Goal: Communication & Community: Answer question/provide support

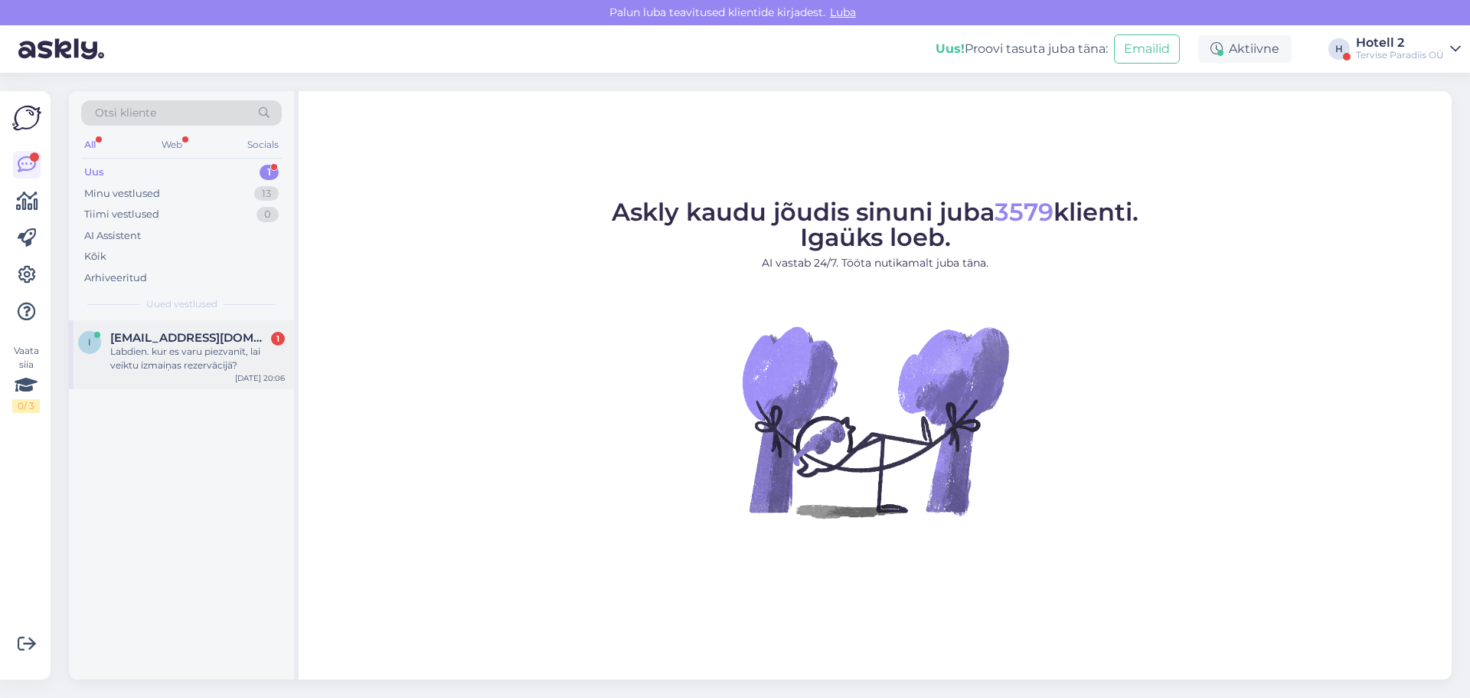
click at [143, 341] on span "[EMAIL_ADDRESS][DOMAIN_NAME]" at bounding box center [189, 338] width 159 height 14
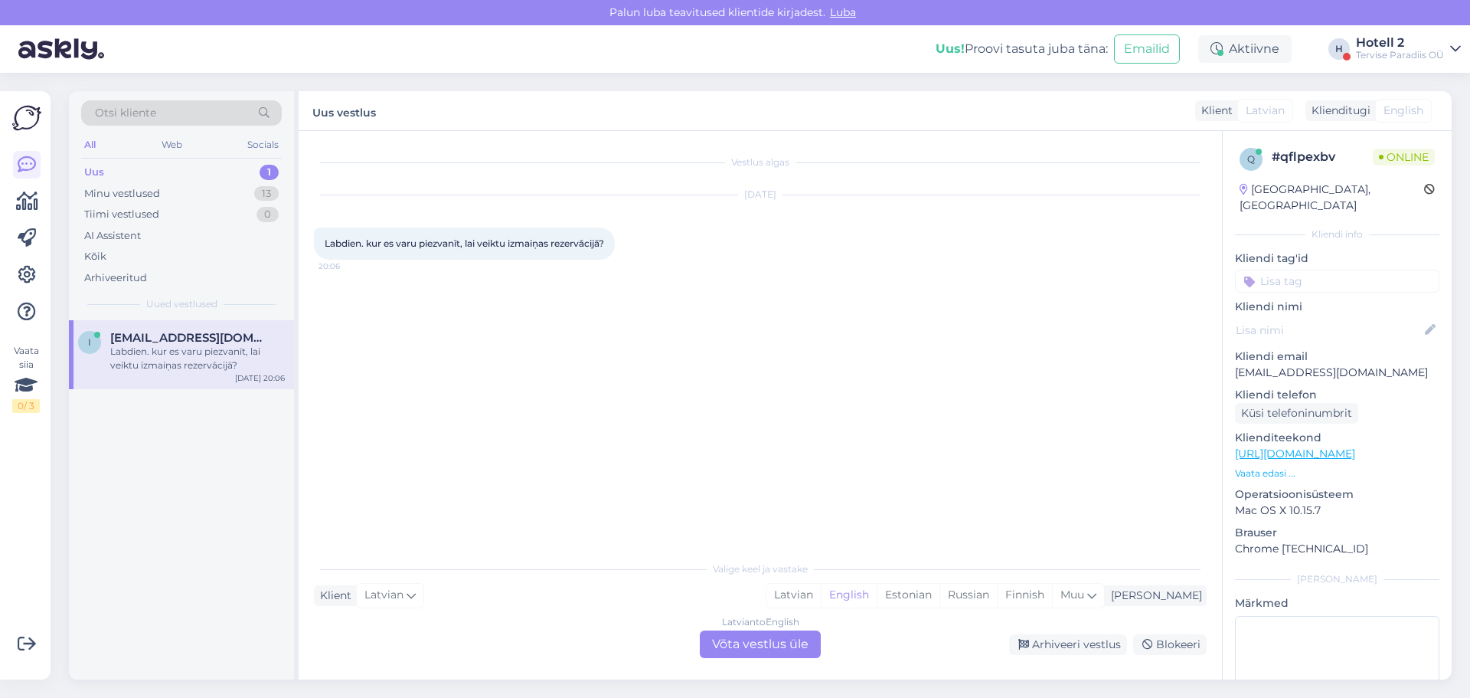
click at [735, 640] on div "Latvian to English Võta vestlus üle" at bounding box center [760, 644] width 121 height 28
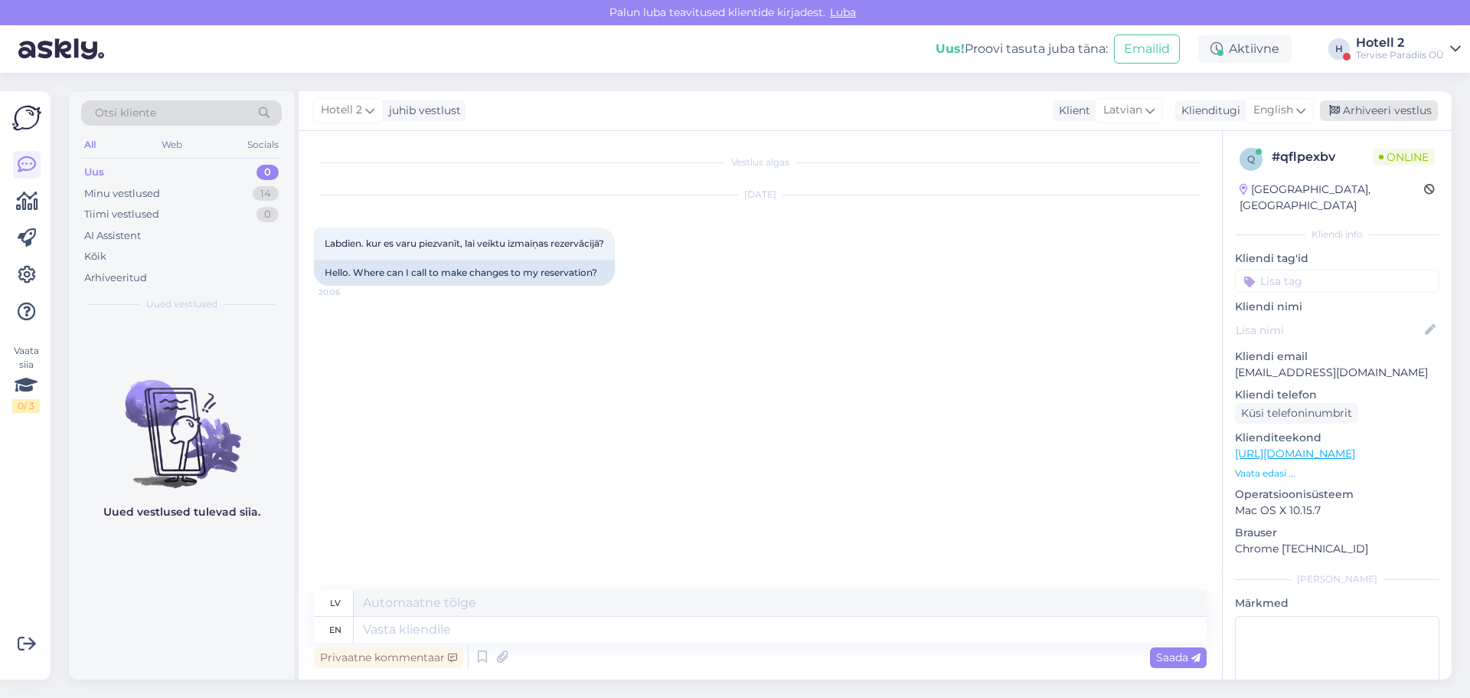
click at [1385, 110] on div "Arhiveeri vestlus" at bounding box center [1379, 110] width 118 height 21
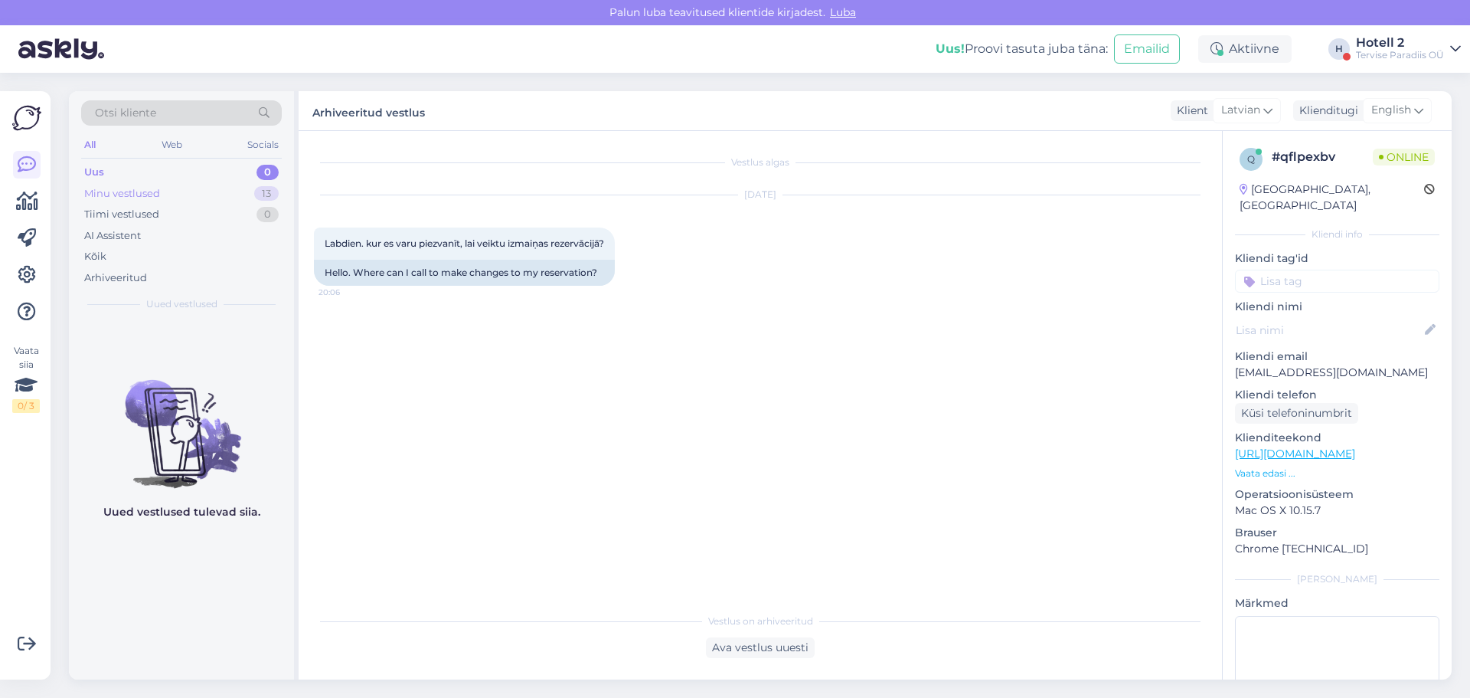
click at [170, 195] on div "Minu vestlused 13" at bounding box center [181, 193] width 201 height 21
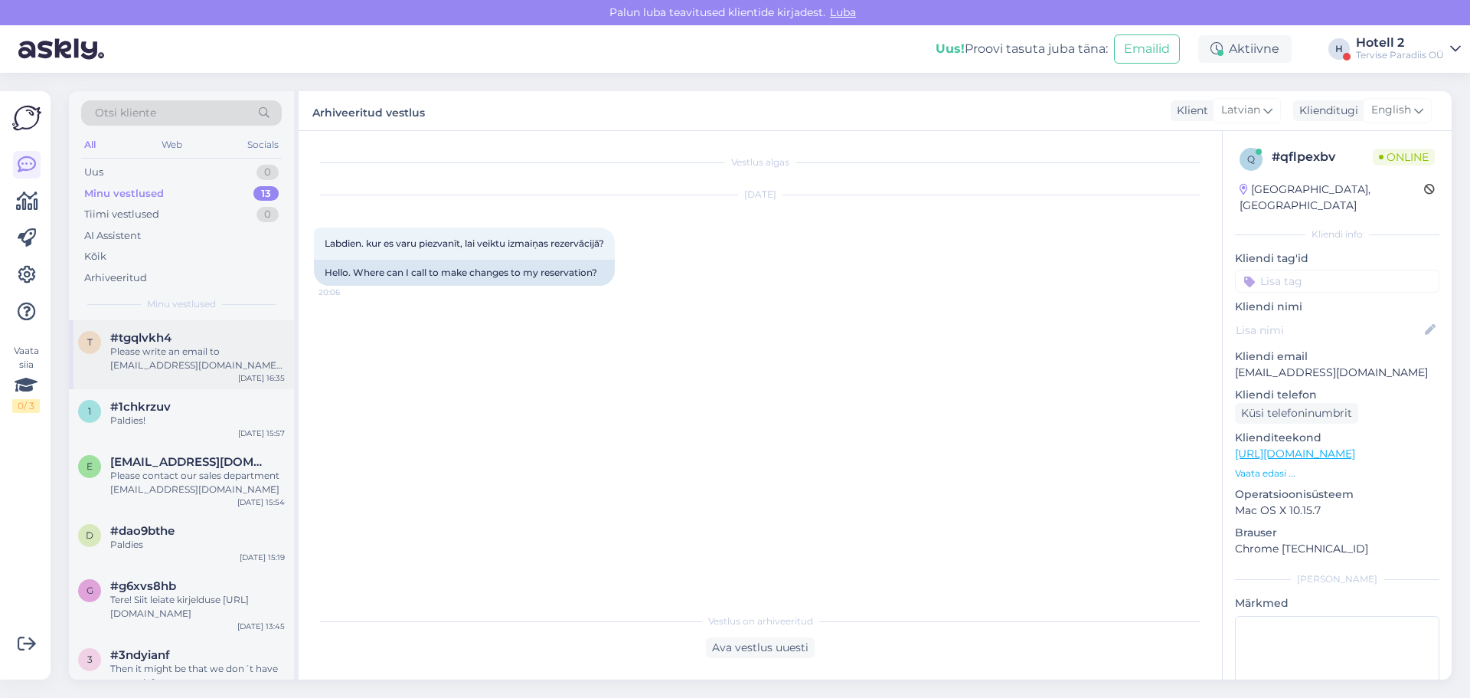
click at [196, 355] on div "Please write an email to [EMAIL_ADDRESS][DOMAIN_NAME] or call [PHONE_NUMBER]" at bounding box center [197, 359] width 175 height 28
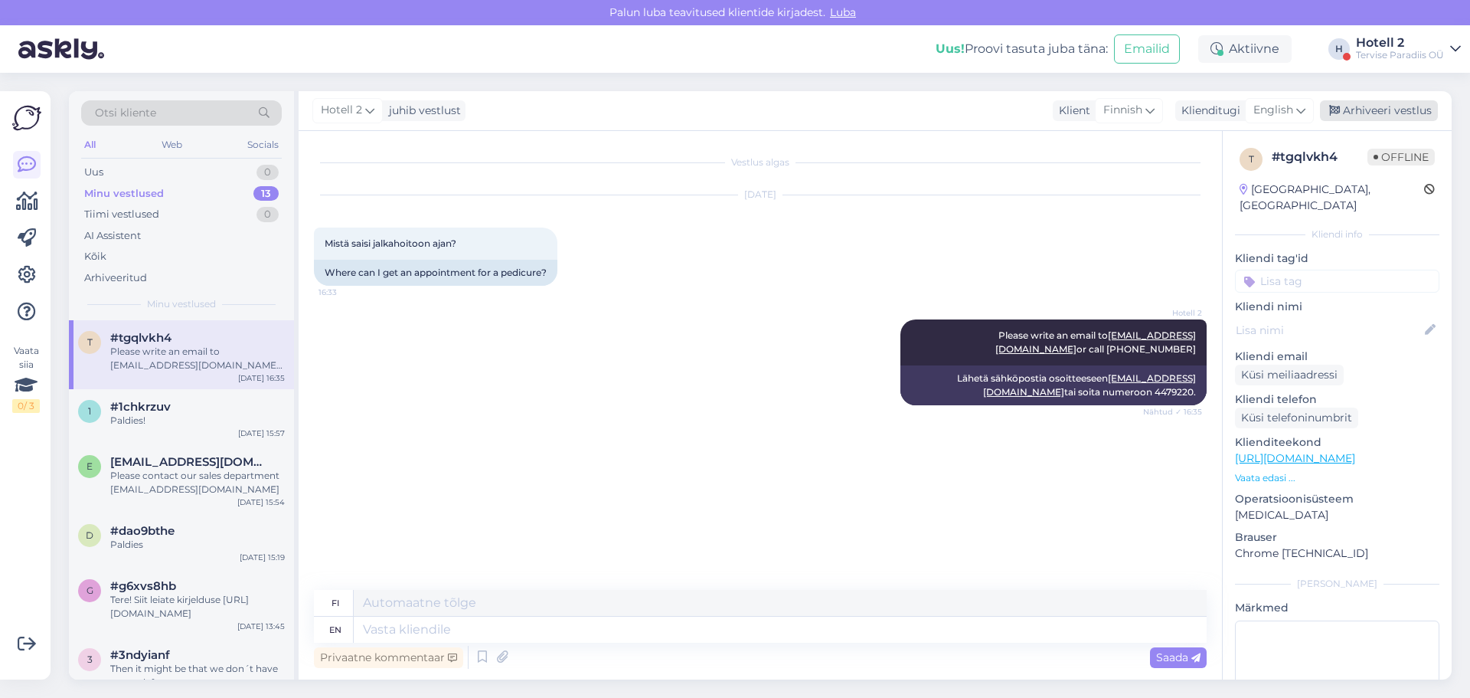
click at [1391, 110] on div "Arhiveeri vestlus" at bounding box center [1379, 110] width 118 height 21
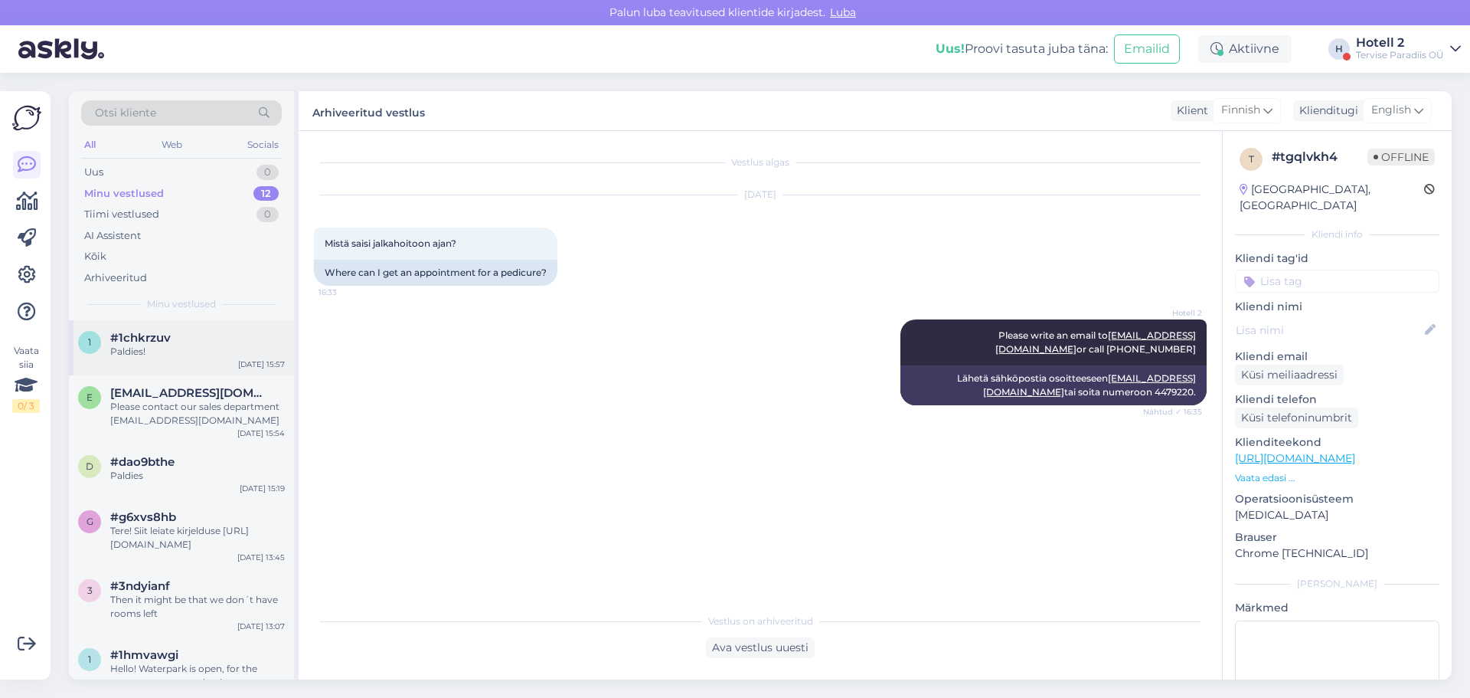
click at [280, 362] on div "[DATE] 15:57" at bounding box center [261, 363] width 47 height 11
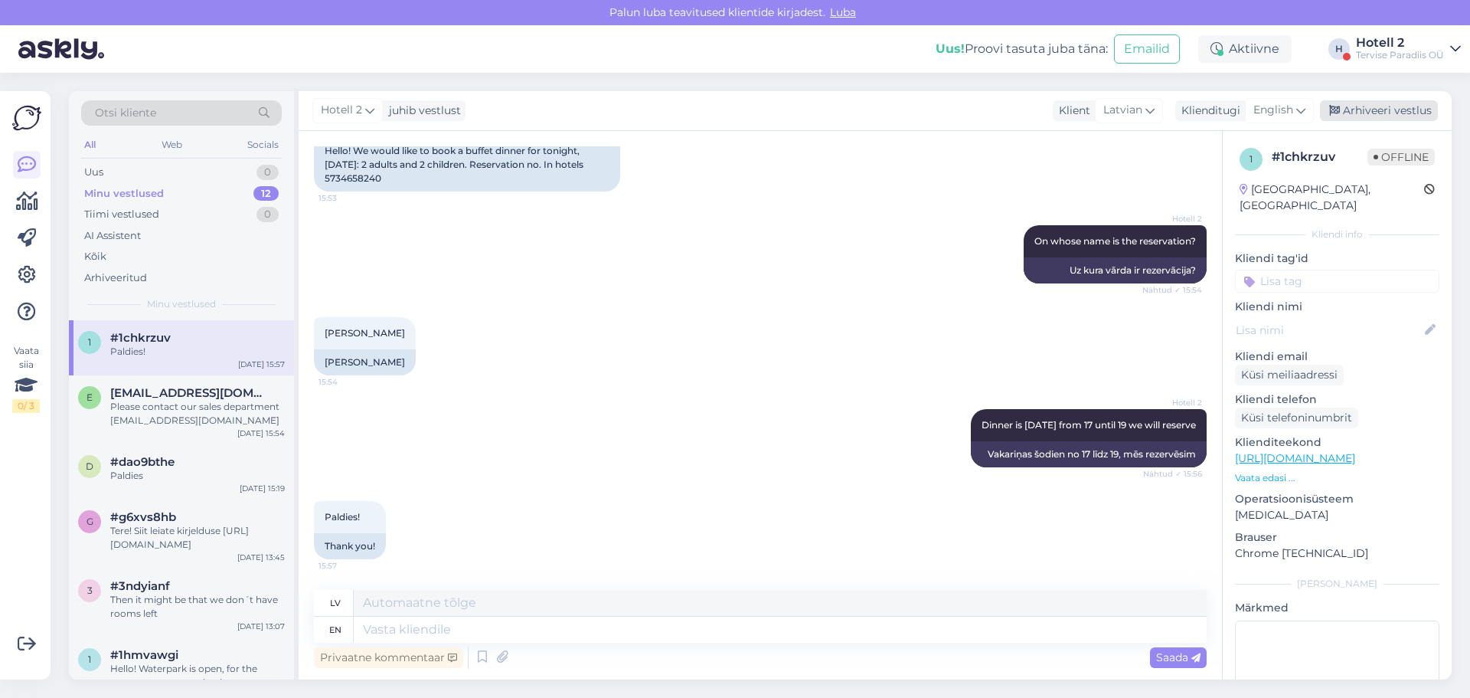
click at [1392, 109] on div "Arhiveeri vestlus" at bounding box center [1379, 110] width 118 height 21
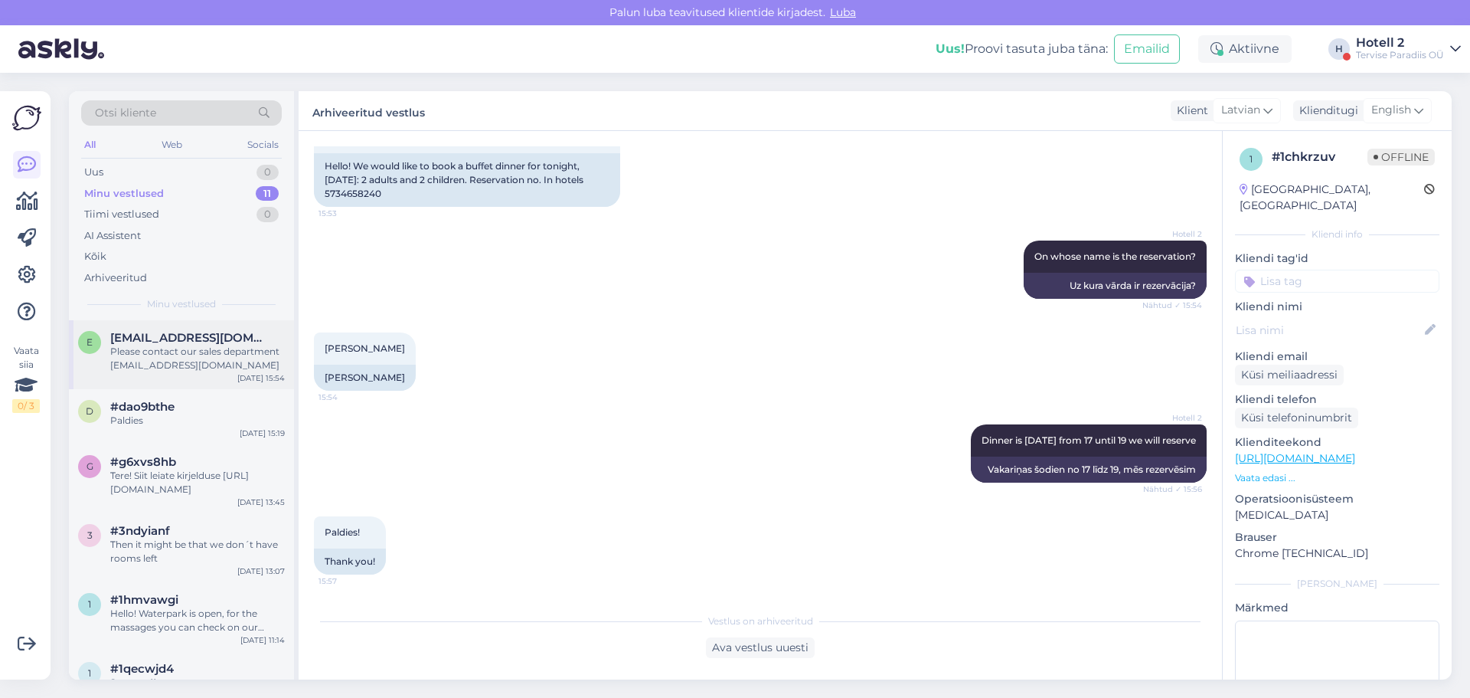
click at [165, 358] on div "Please contact our sales department [EMAIL_ADDRESS][DOMAIN_NAME]" at bounding box center [197, 359] width 175 height 28
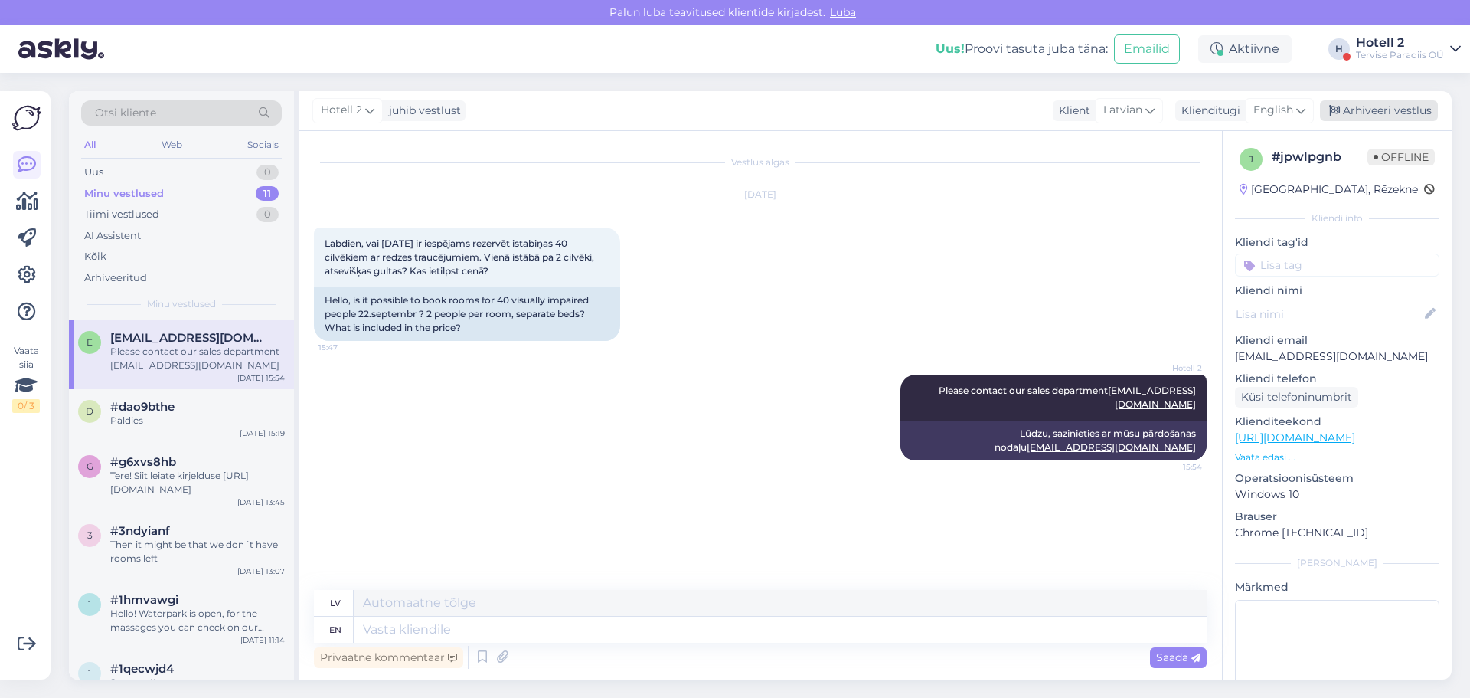
click at [1413, 105] on div "Arhiveeri vestlus" at bounding box center [1379, 110] width 118 height 21
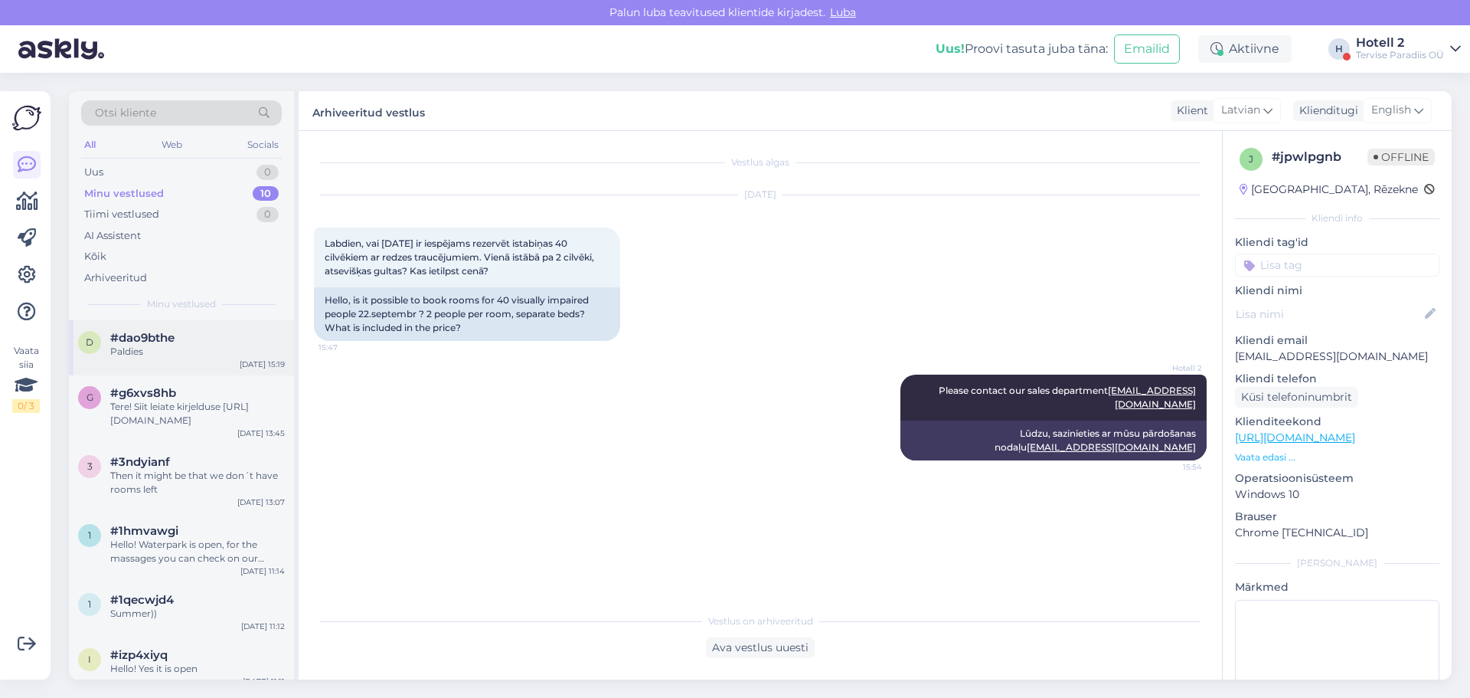
click at [137, 350] on div "Paldies" at bounding box center [197, 352] width 175 height 14
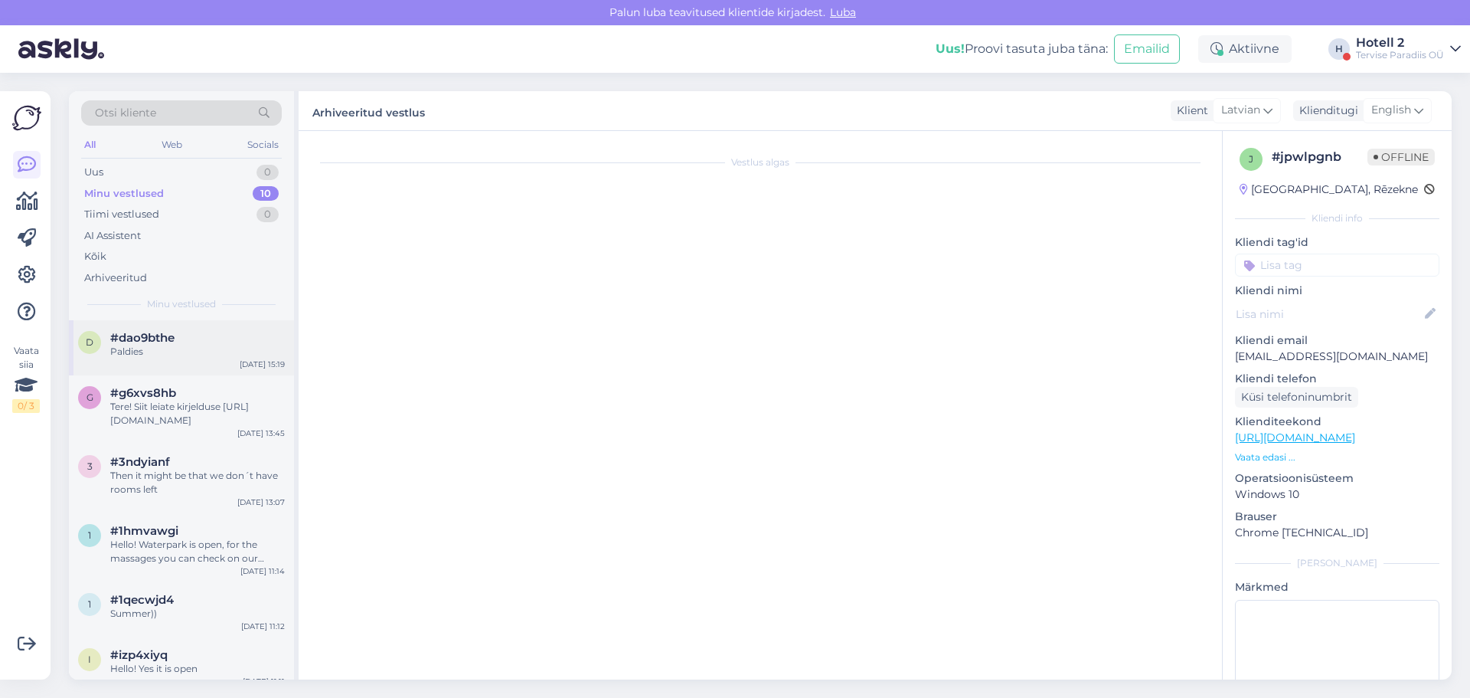
scroll to position [466, 0]
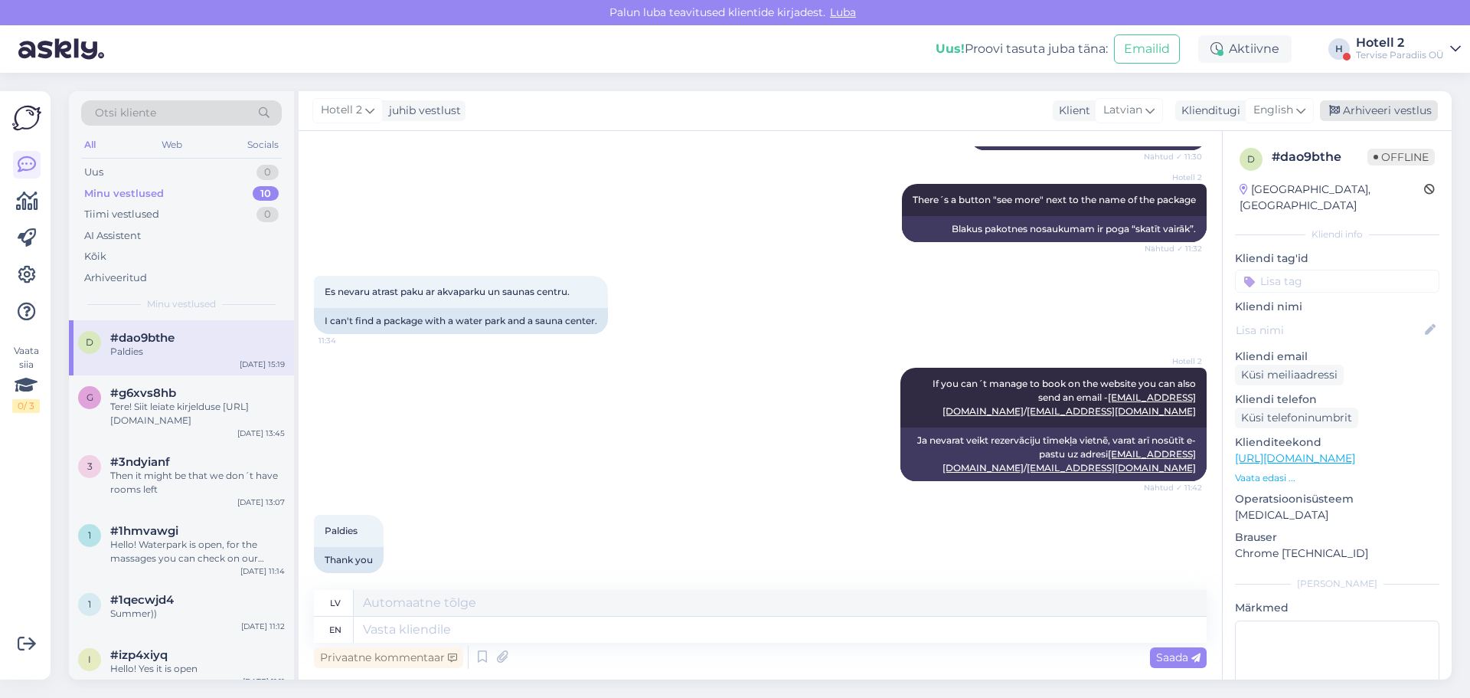
click at [1382, 116] on div "Arhiveeri vestlus" at bounding box center [1379, 110] width 118 height 21
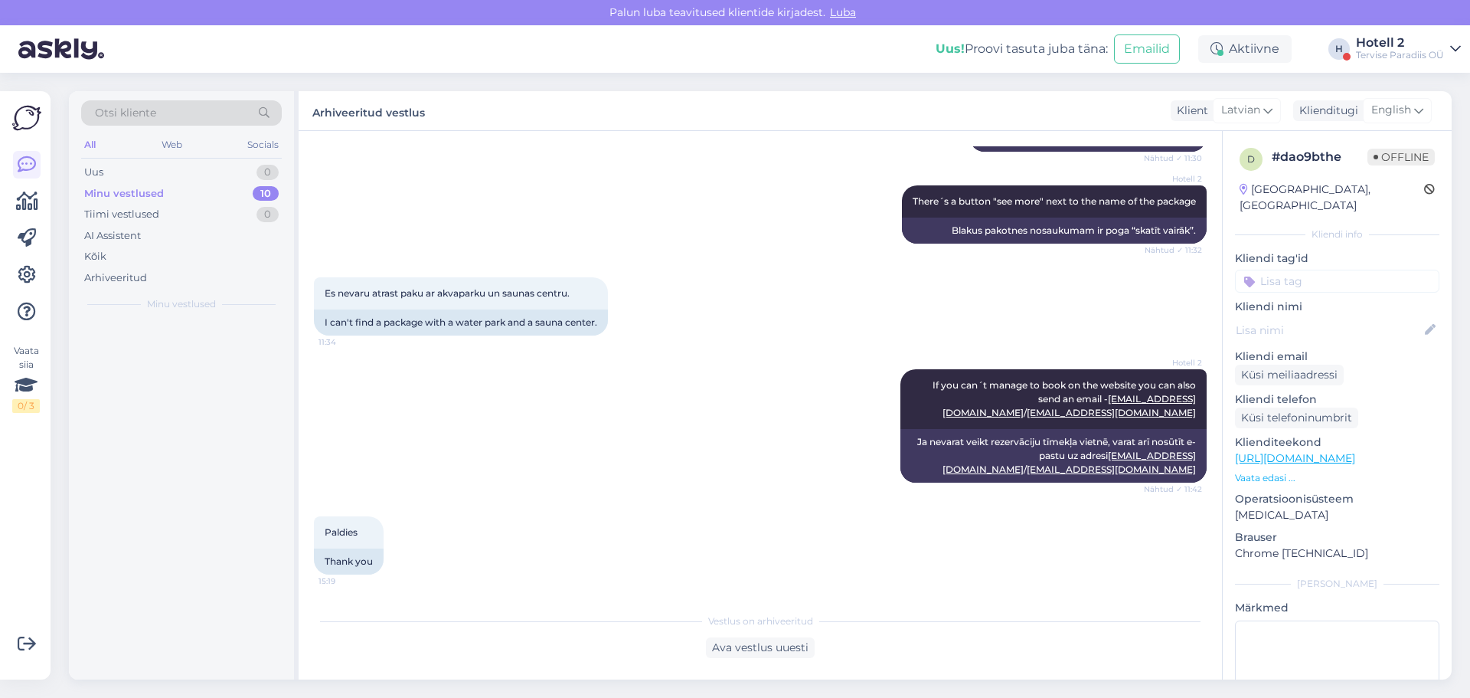
scroll to position [451, 0]
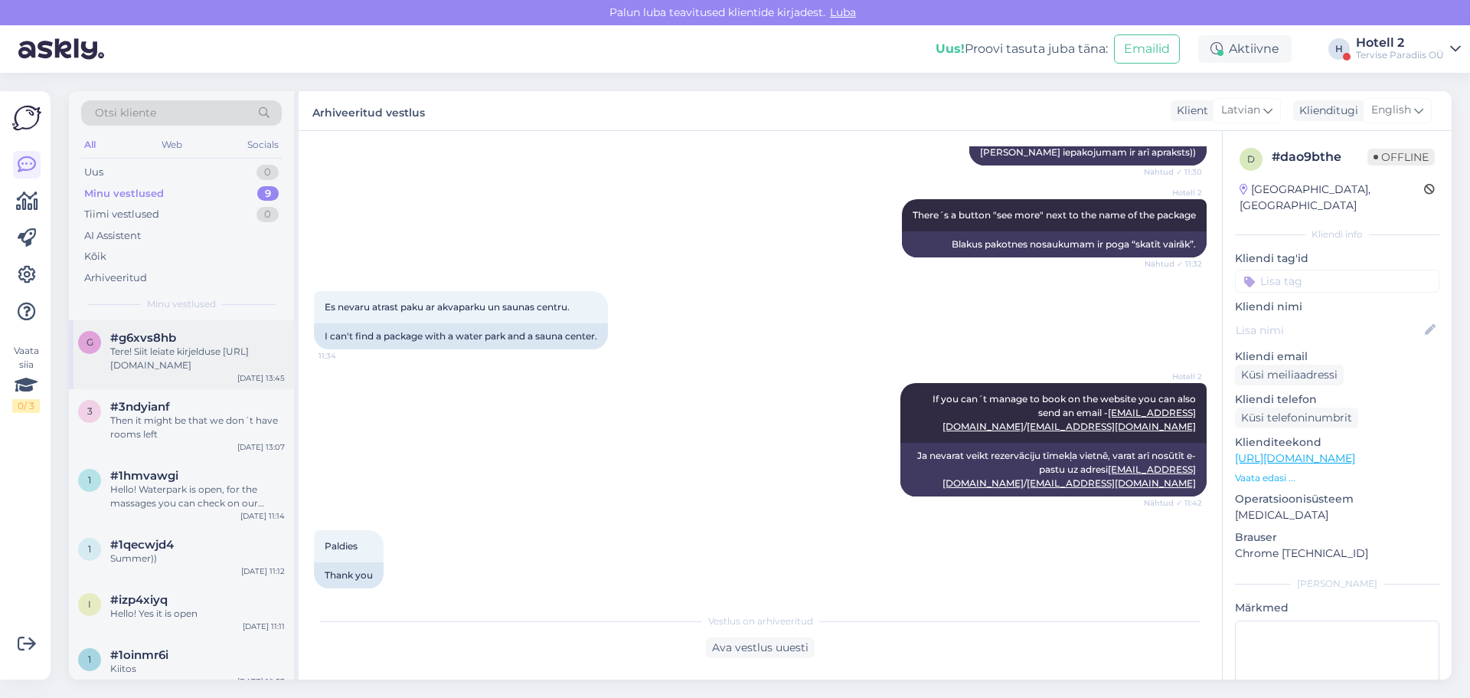
click at [195, 352] on div "Tere! Siit leiate kirjelduse [URL][DOMAIN_NAME]" at bounding box center [197, 359] width 175 height 28
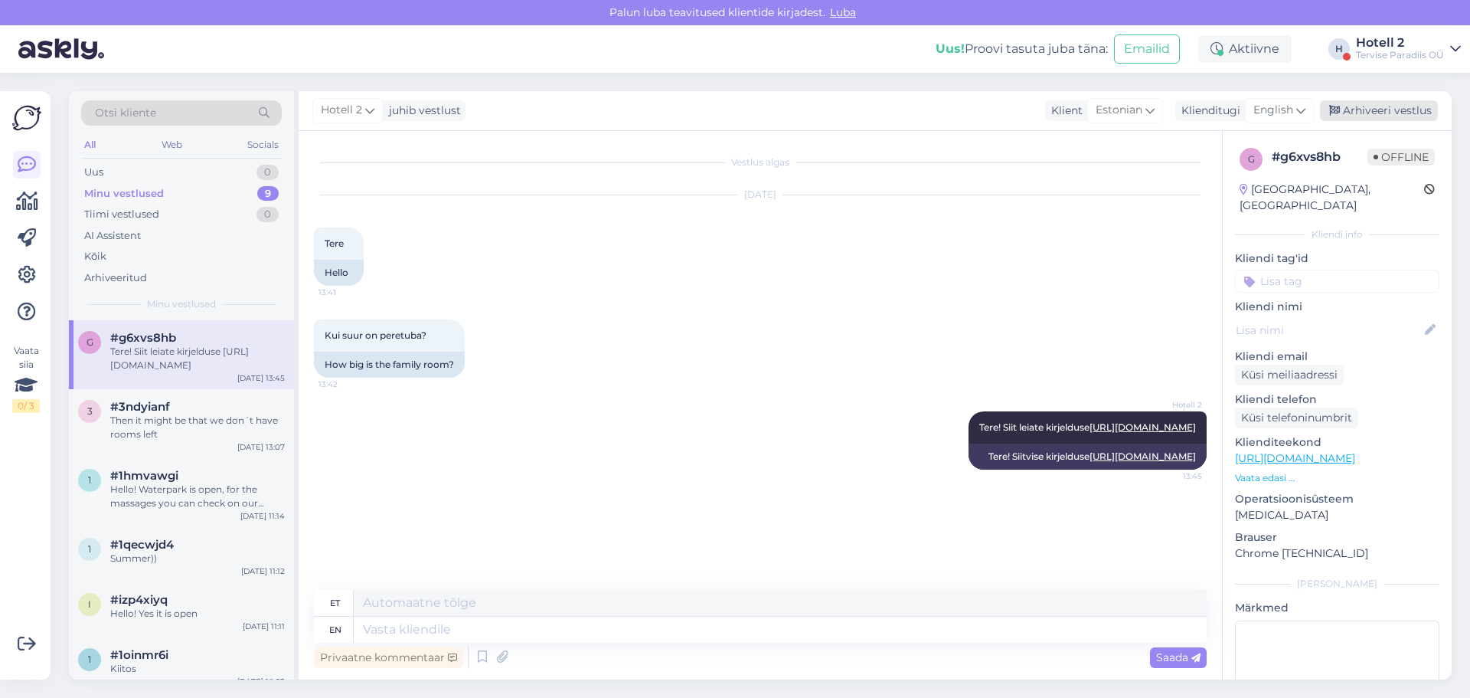
click at [1366, 112] on div "Arhiveeri vestlus" at bounding box center [1379, 110] width 118 height 21
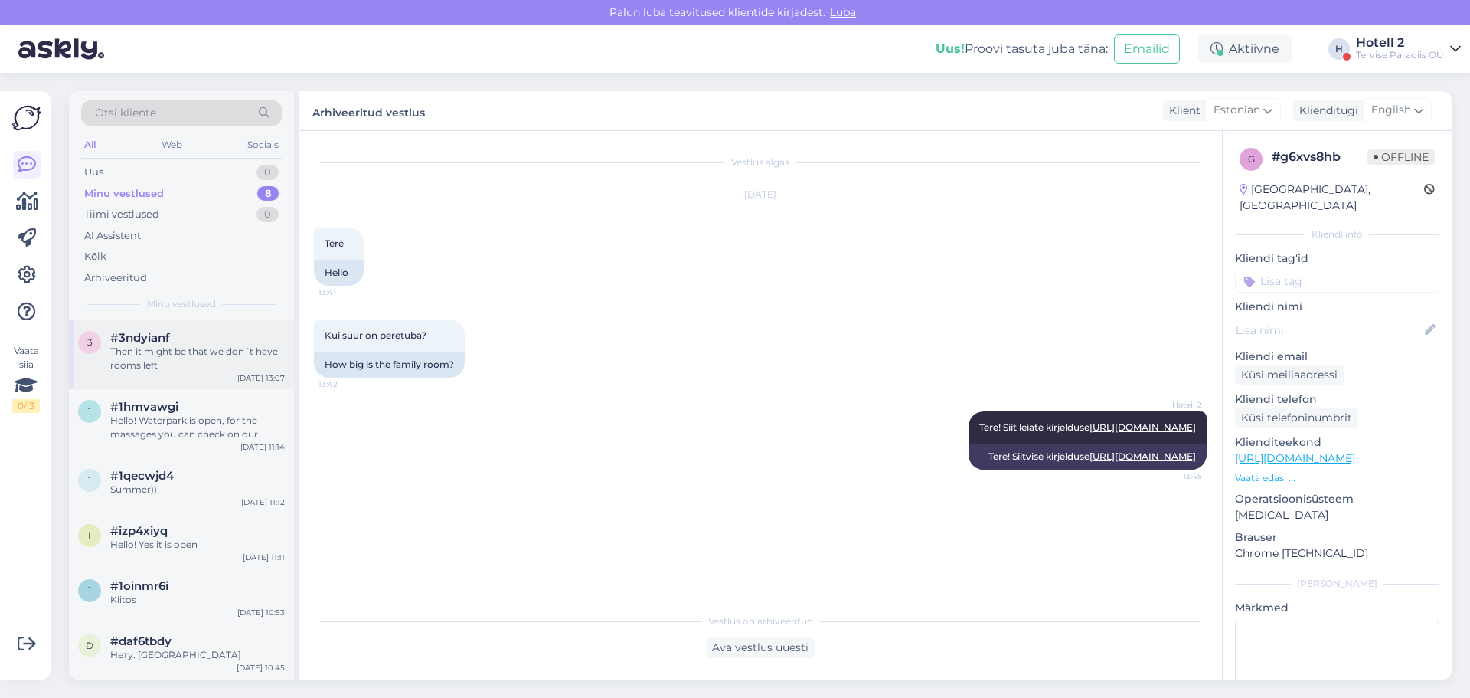
click at [215, 351] on div "Then it might be that we don´t have rooms left" at bounding box center [197, 359] width 175 height 28
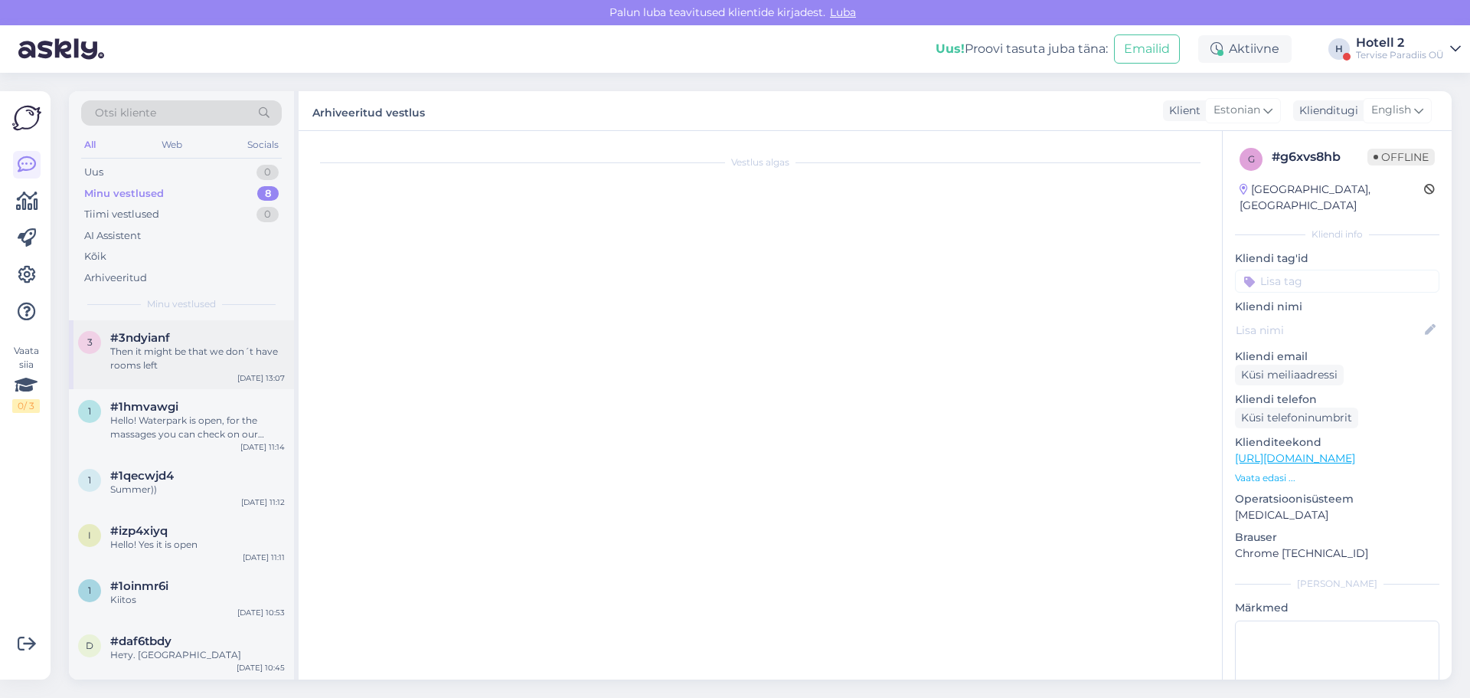
scroll to position [177, 0]
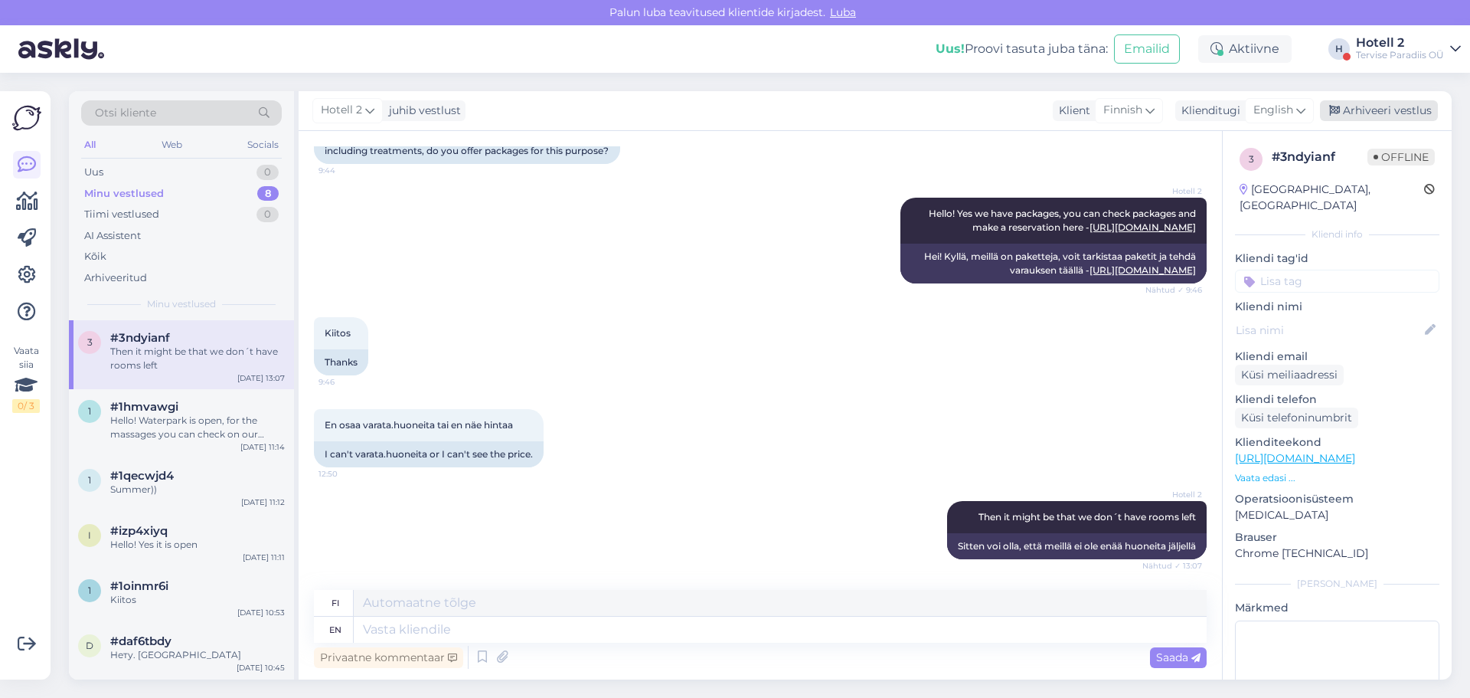
click at [1370, 111] on div "Arhiveeri vestlus" at bounding box center [1379, 110] width 118 height 21
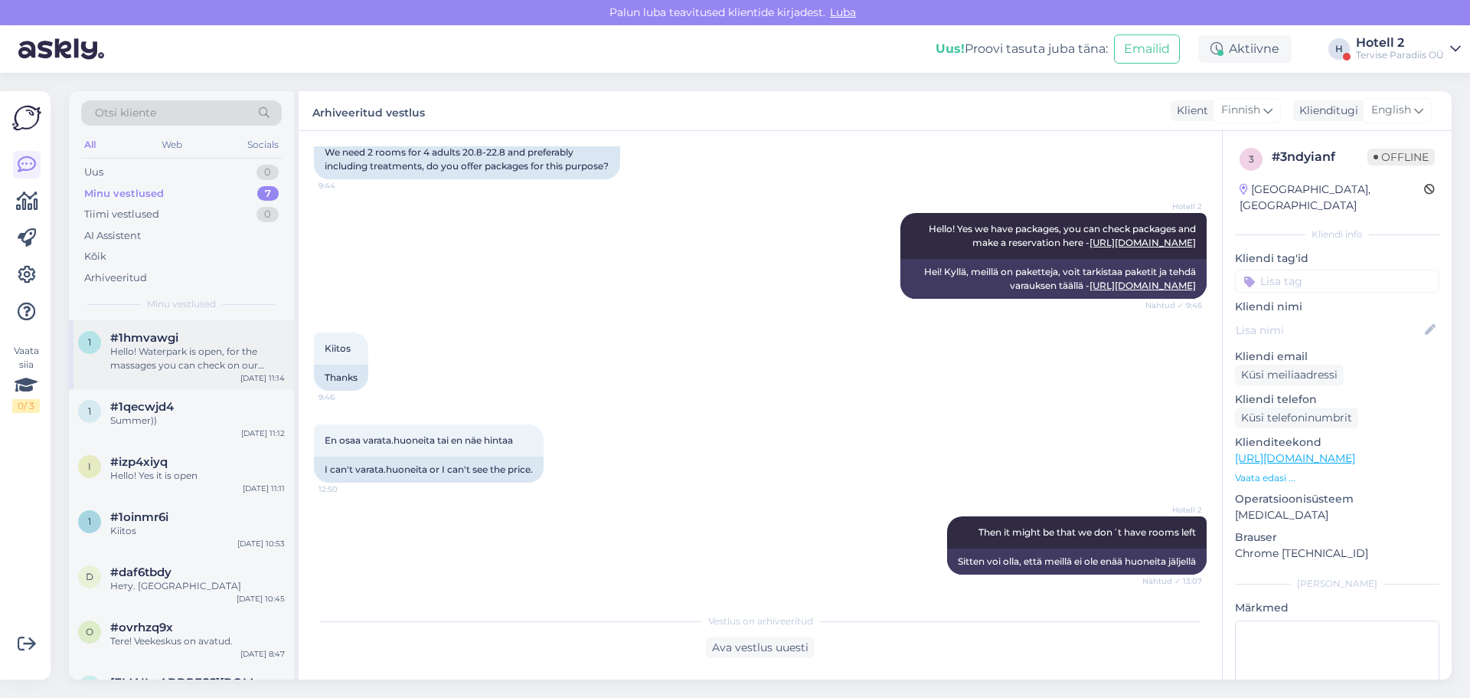
click at [188, 359] on div "Hello! Waterpark is open, for the massages you can check on our website or cont…" at bounding box center [197, 359] width 175 height 28
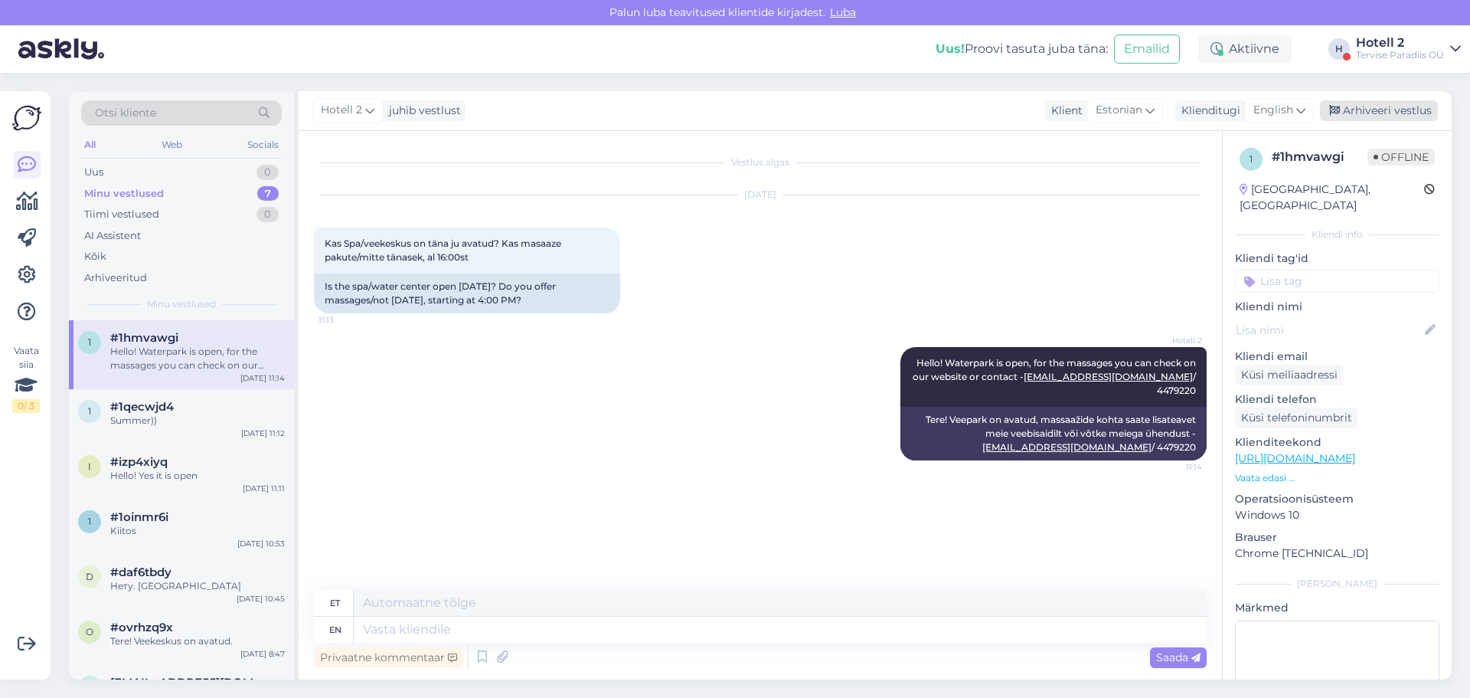
click at [1421, 110] on div "Arhiveeri vestlus" at bounding box center [1379, 110] width 118 height 21
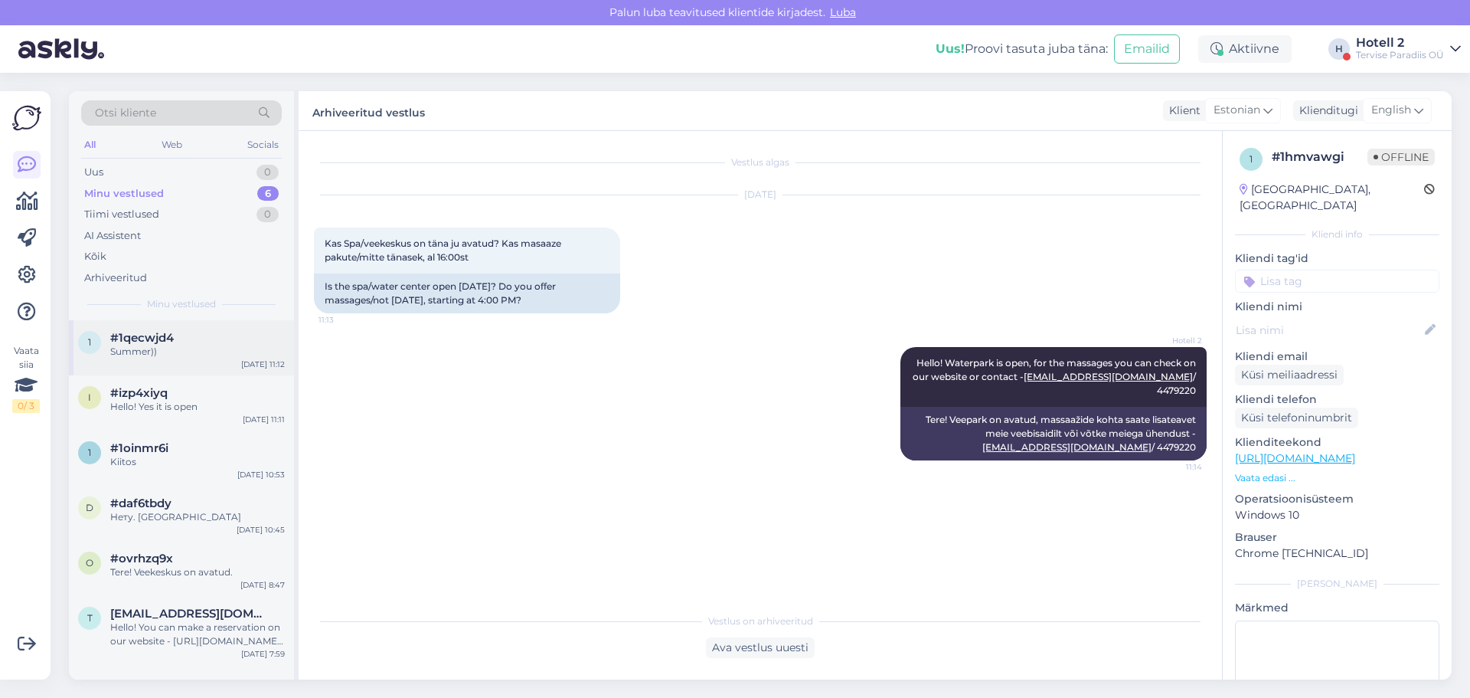
click at [235, 351] on div "Summer))" at bounding box center [197, 352] width 175 height 14
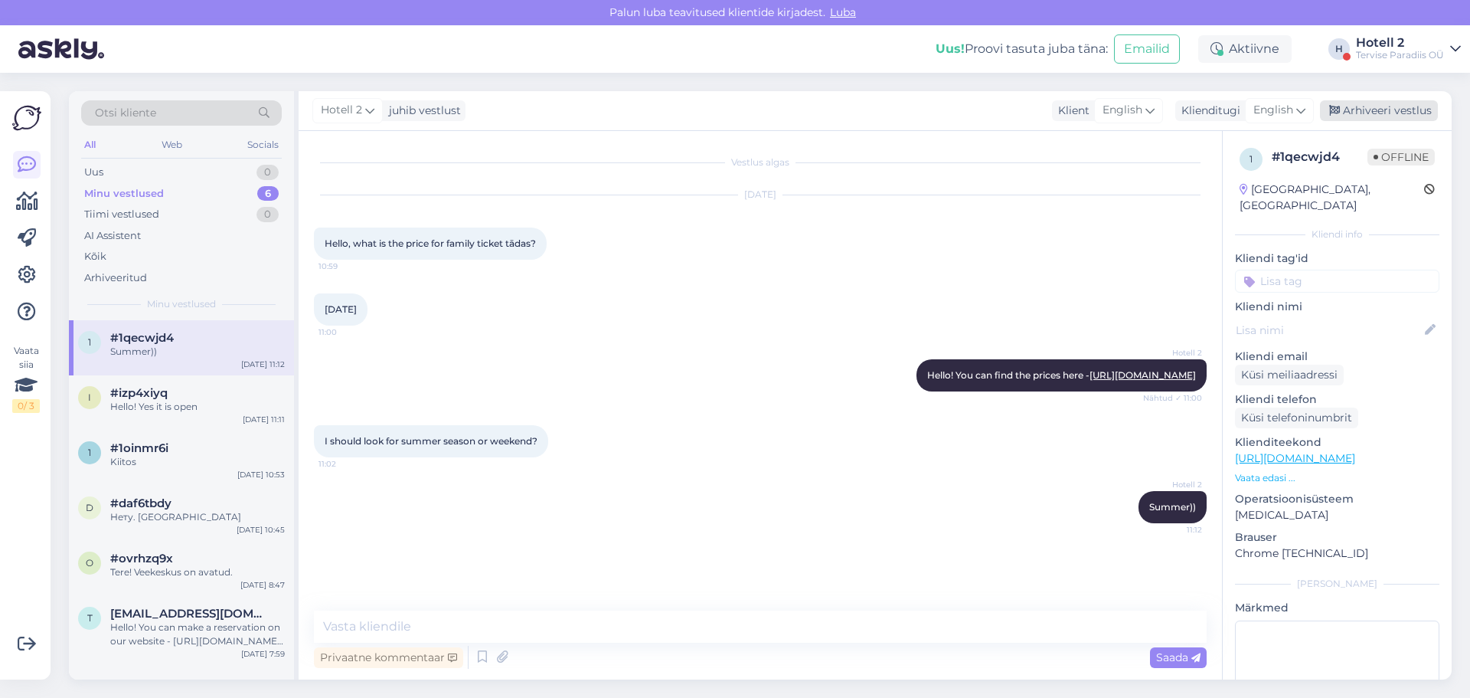
click at [1405, 111] on div "Arhiveeri vestlus" at bounding box center [1379, 110] width 118 height 21
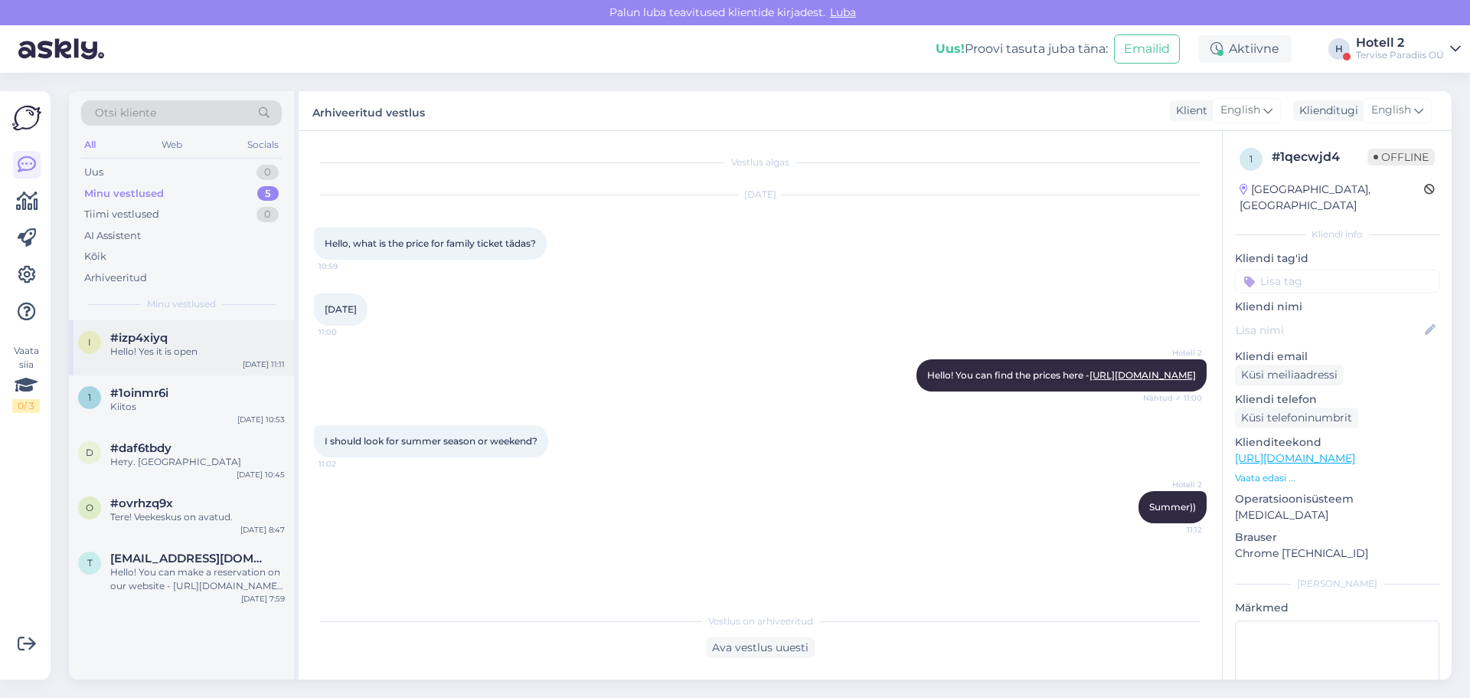
click at [130, 343] on span "#izp4xiyq" at bounding box center [138, 338] width 57 height 14
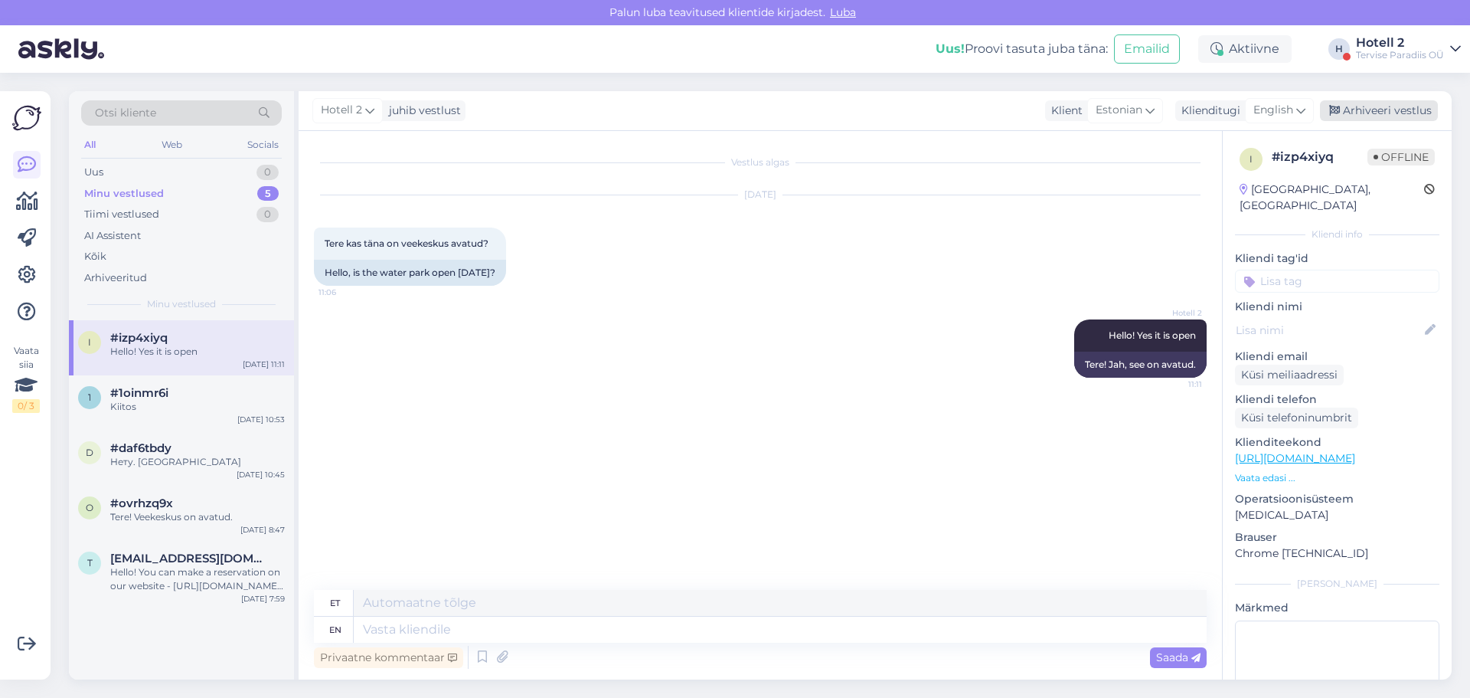
click at [1352, 112] on div "Arhiveeri vestlus" at bounding box center [1379, 110] width 118 height 21
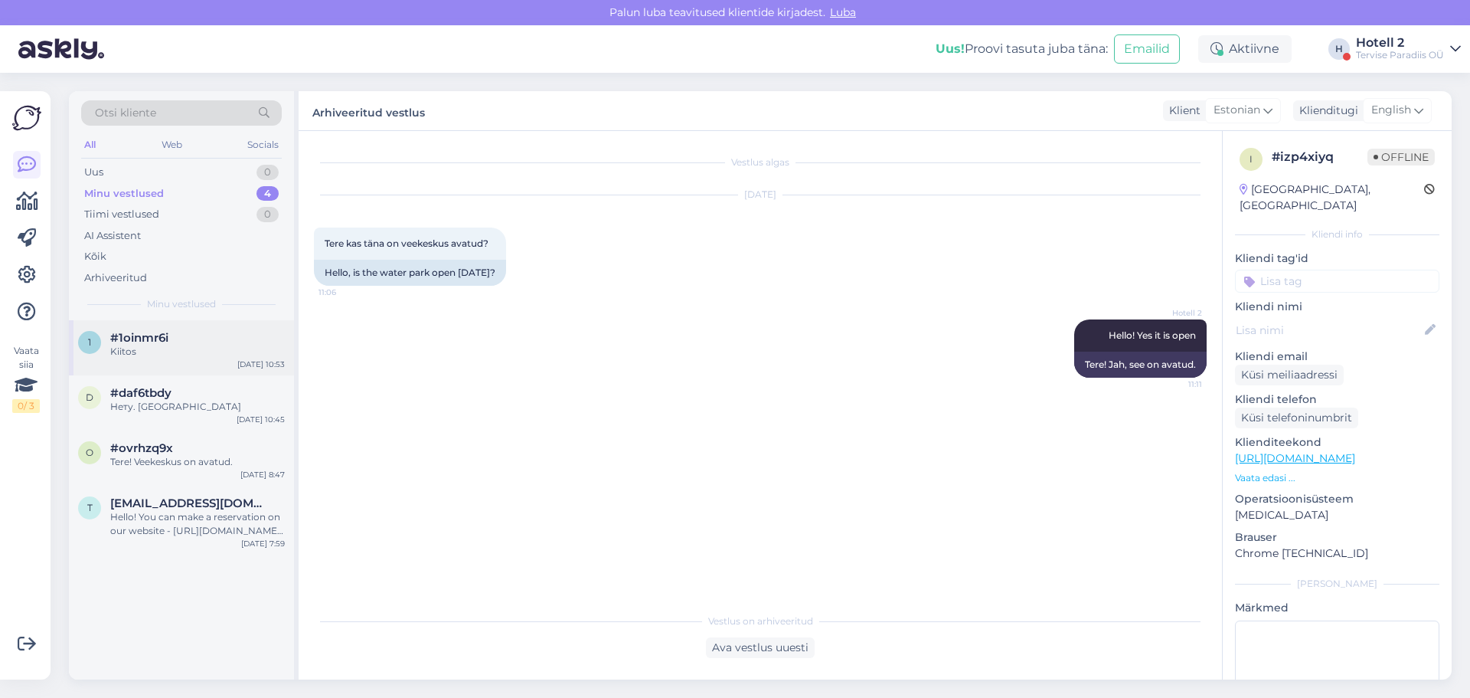
click at [171, 338] on div "#1oinmr6i" at bounding box center [197, 338] width 175 height 14
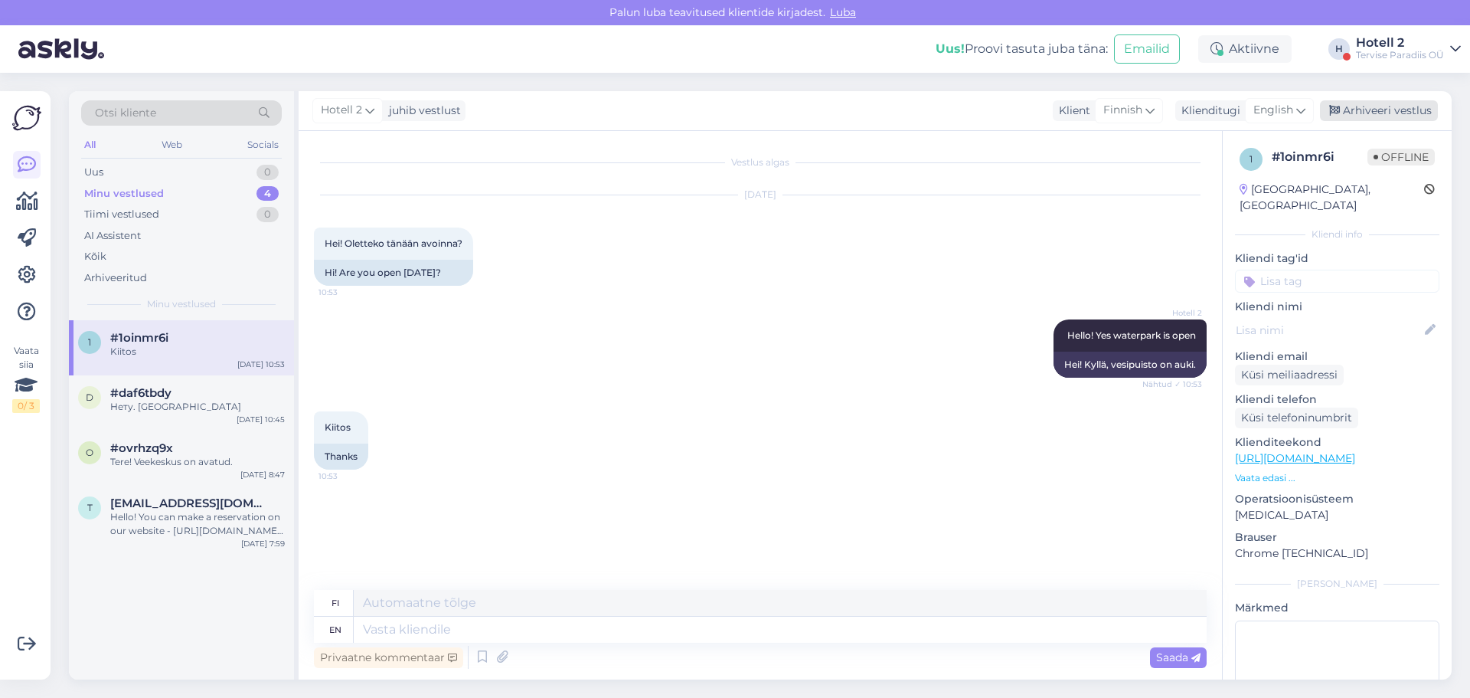
click at [1358, 110] on div "Arhiveeri vestlus" at bounding box center [1379, 110] width 118 height 21
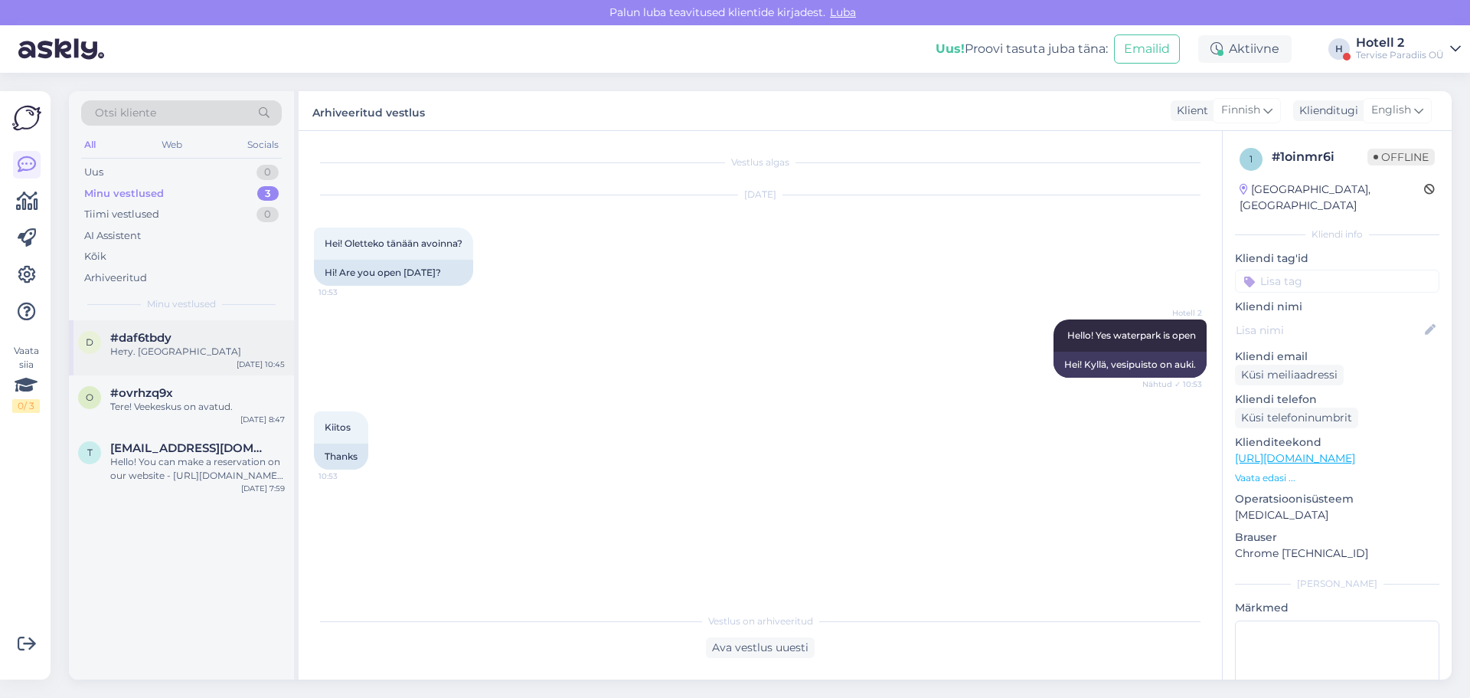
click at [184, 348] on div "Нету. [GEOGRAPHIC_DATA]" at bounding box center [197, 352] width 175 height 14
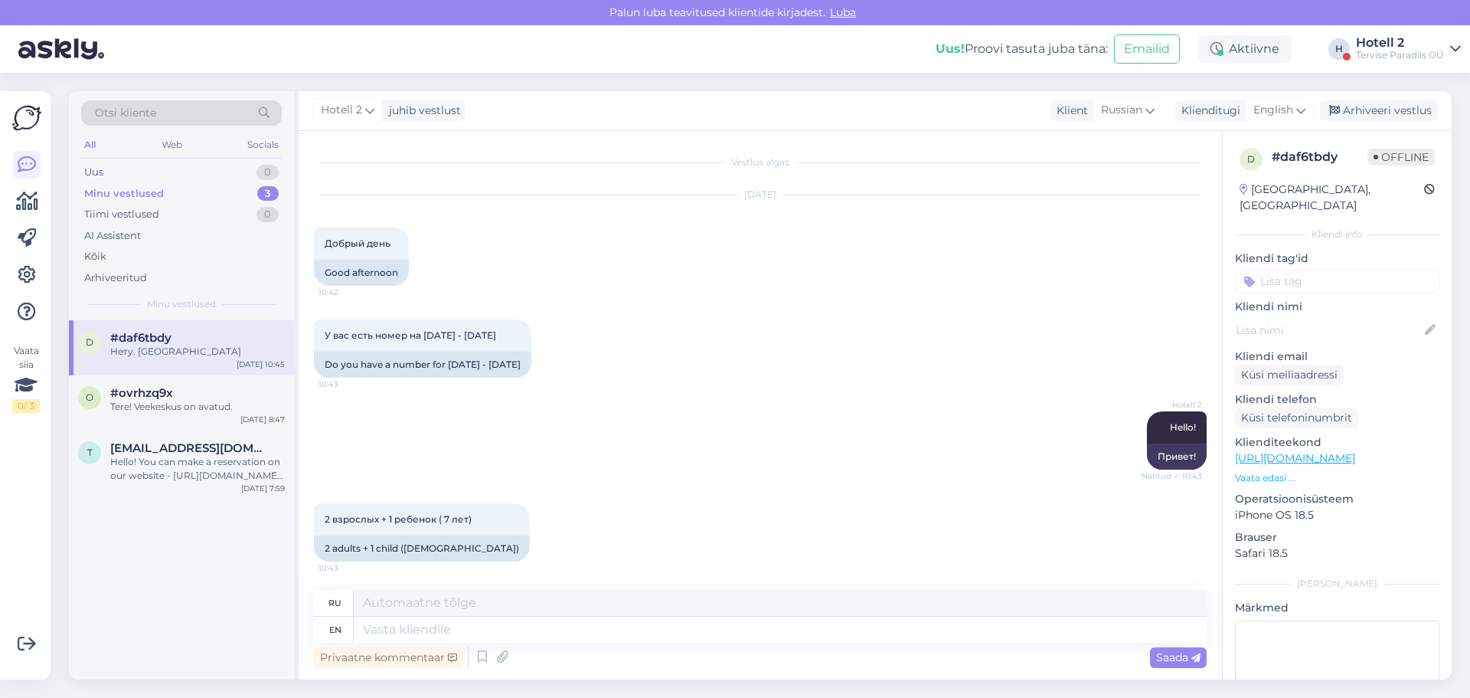
scroll to position [214, 0]
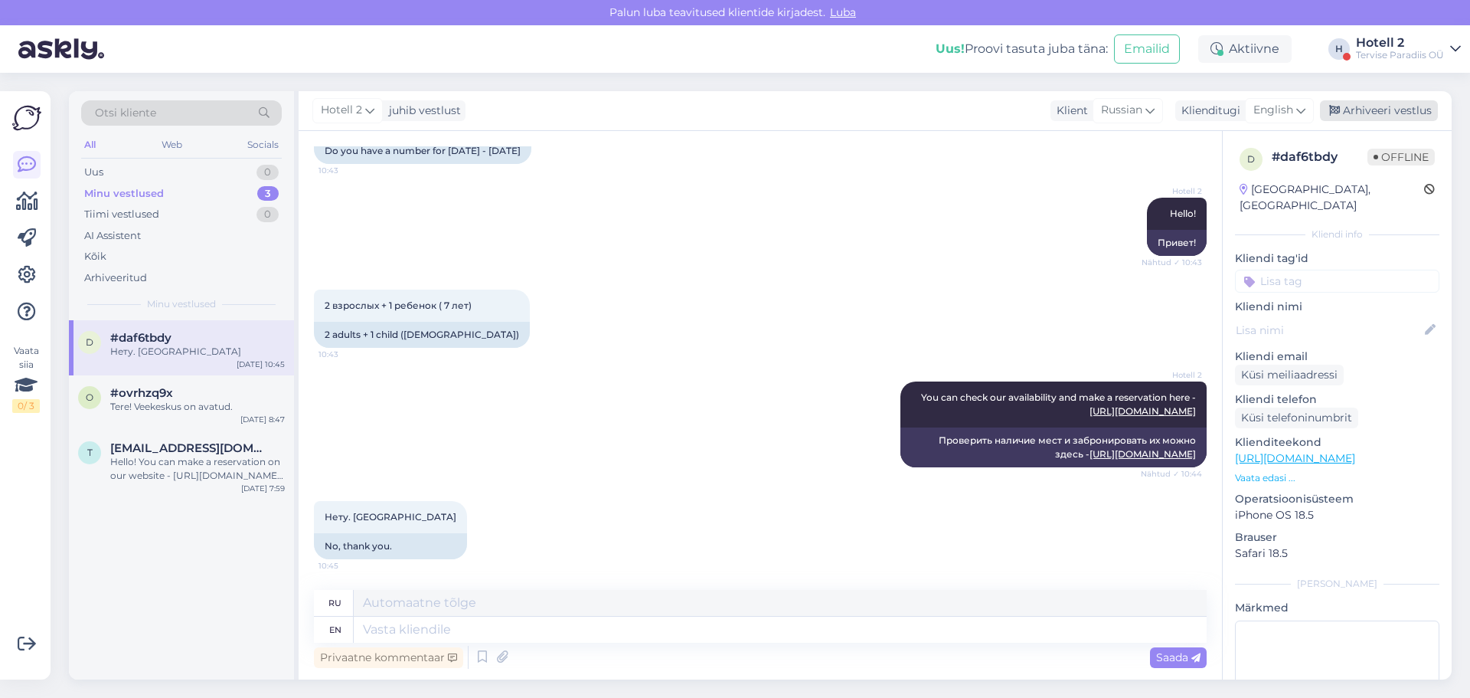
click at [1408, 112] on div "Arhiveeri vestlus" at bounding box center [1379, 110] width 118 height 21
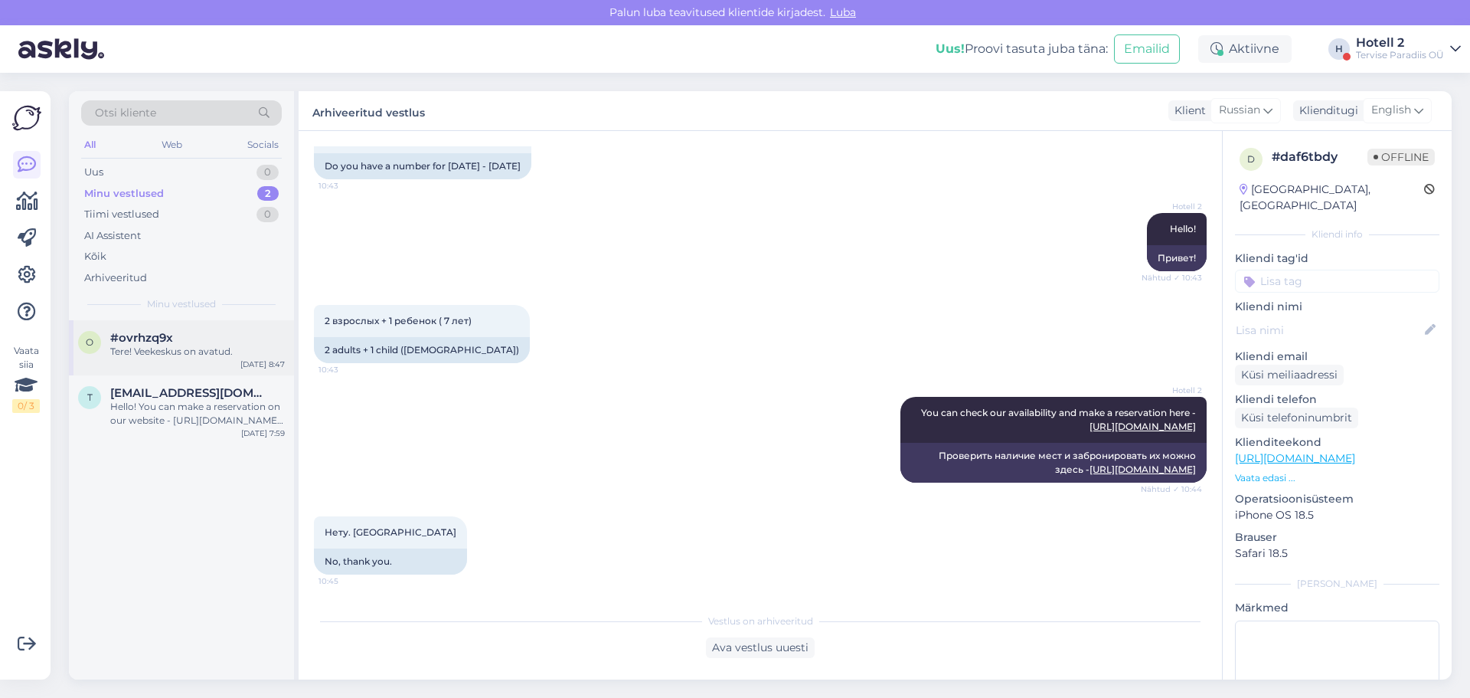
click at [194, 349] on div "Tere! Veekeskus on avatud." at bounding box center [197, 352] width 175 height 14
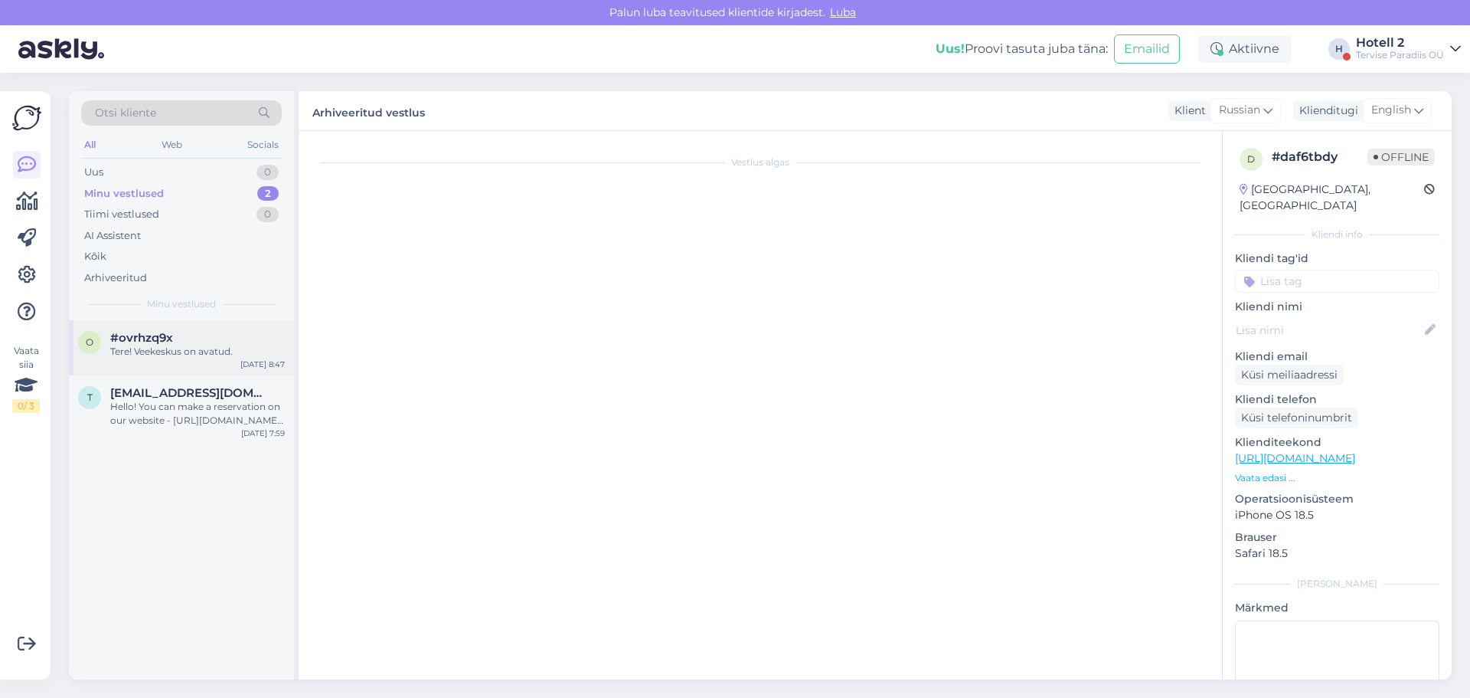
scroll to position [0, 0]
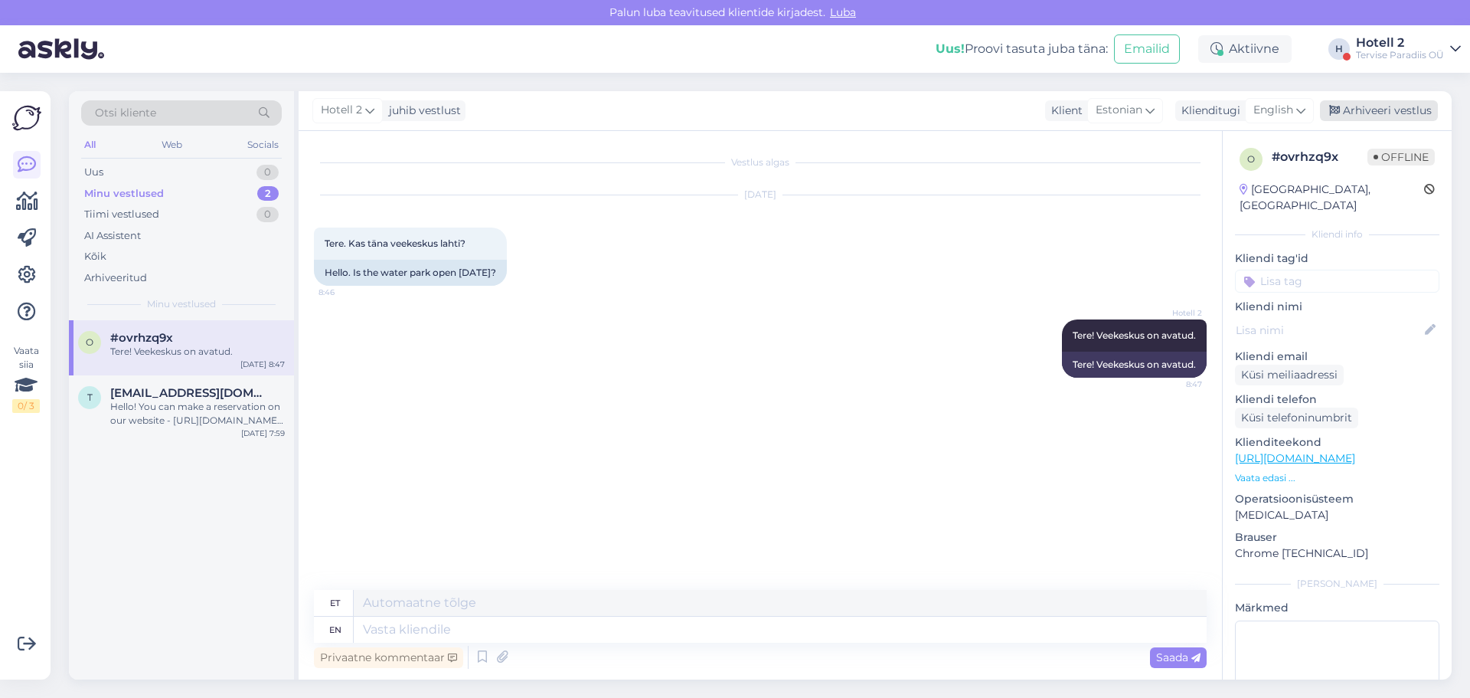
click at [1368, 113] on div "Arhiveeri vestlus" at bounding box center [1379, 110] width 118 height 21
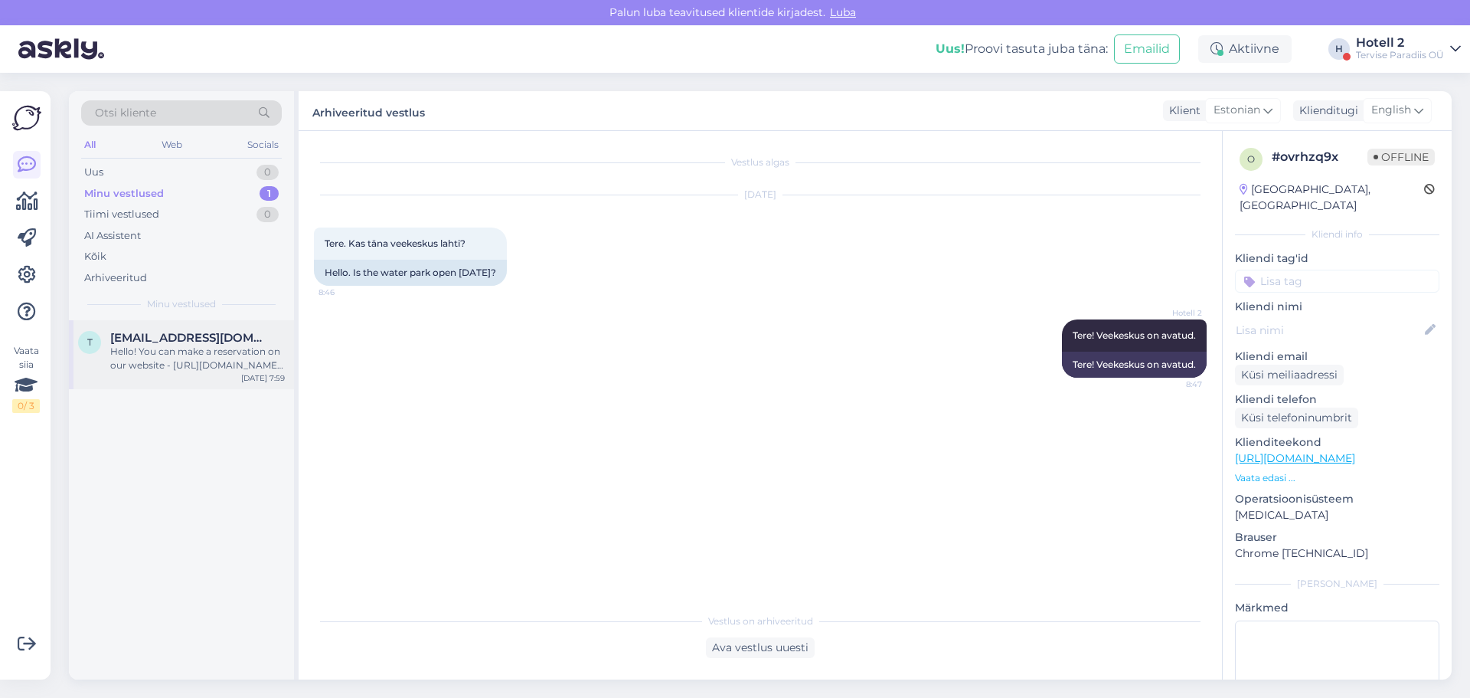
click at [209, 363] on div "Hello! You can make a reservation on our website - [URL][DOMAIN_NAME] or by the…" at bounding box center [197, 359] width 175 height 28
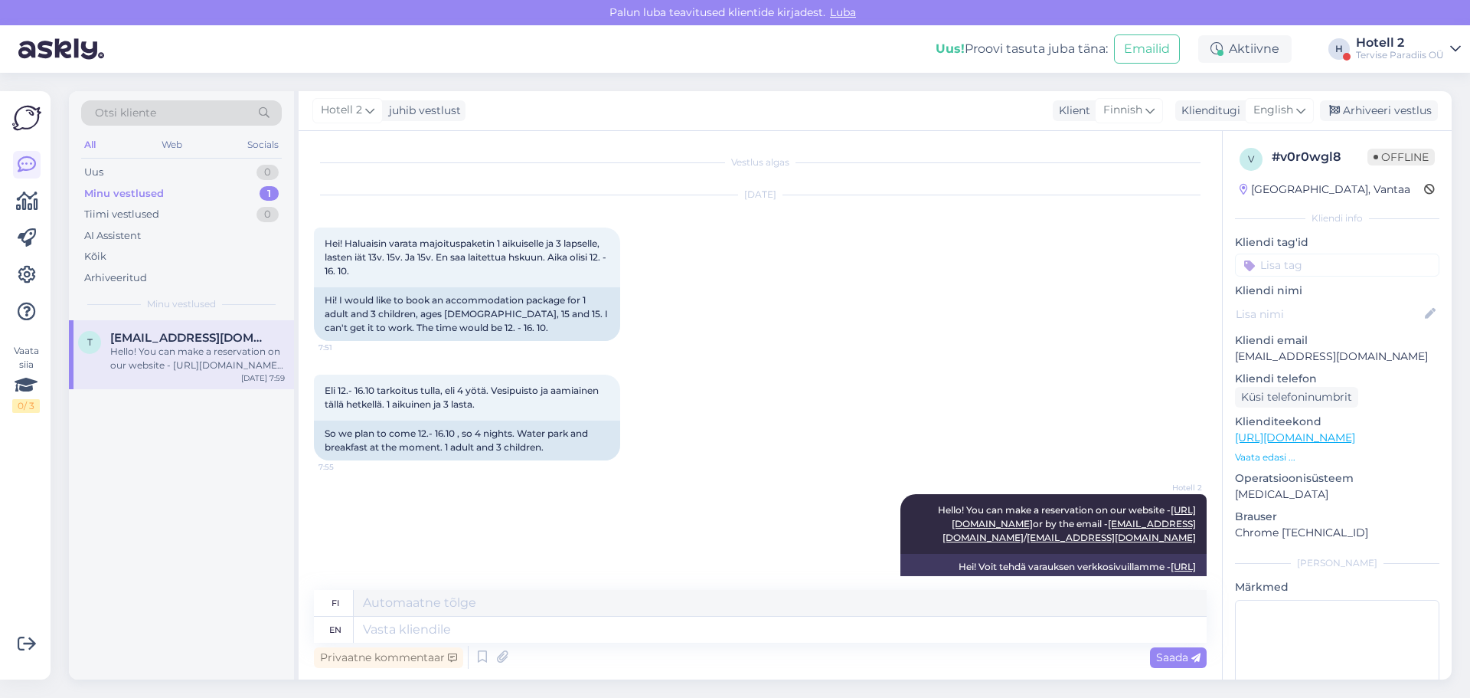
scroll to position [48, 0]
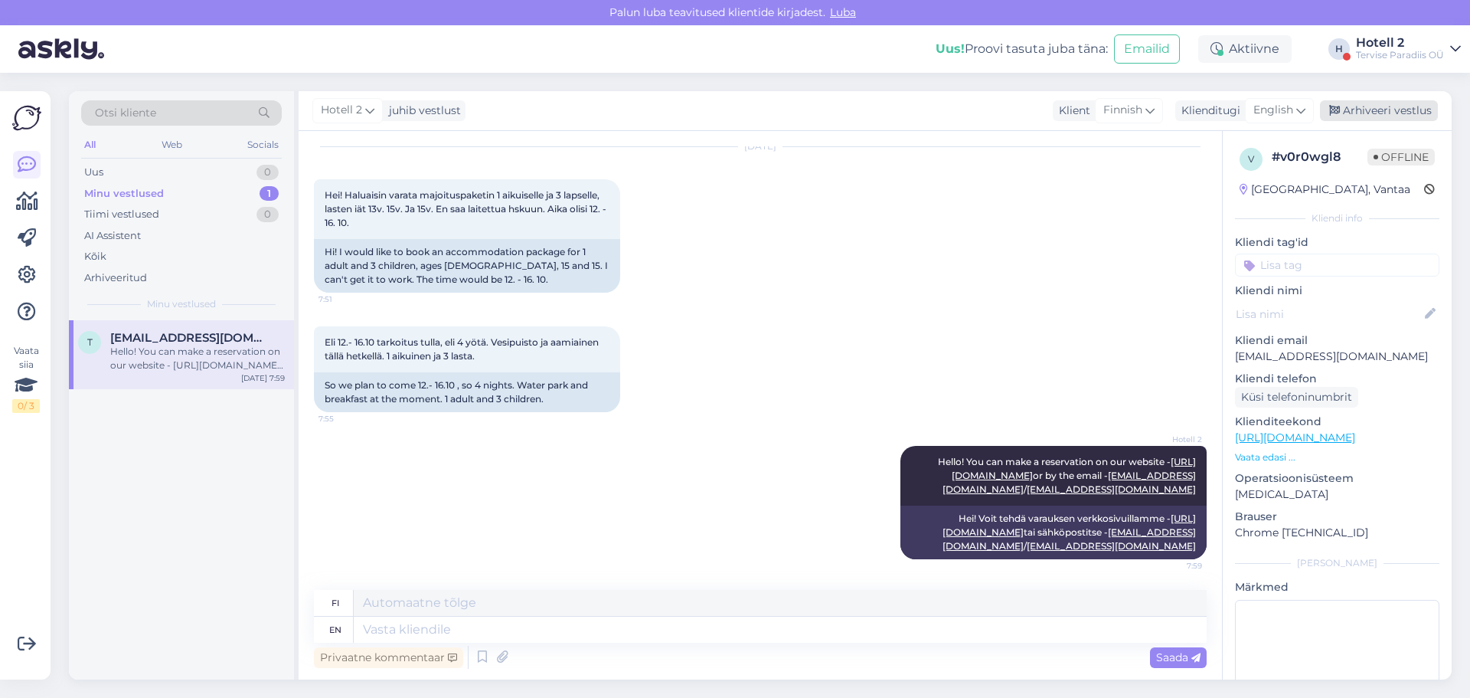
click at [1385, 103] on div "Arhiveeri vestlus" at bounding box center [1379, 110] width 118 height 21
